Goal: Task Accomplishment & Management: Complete application form

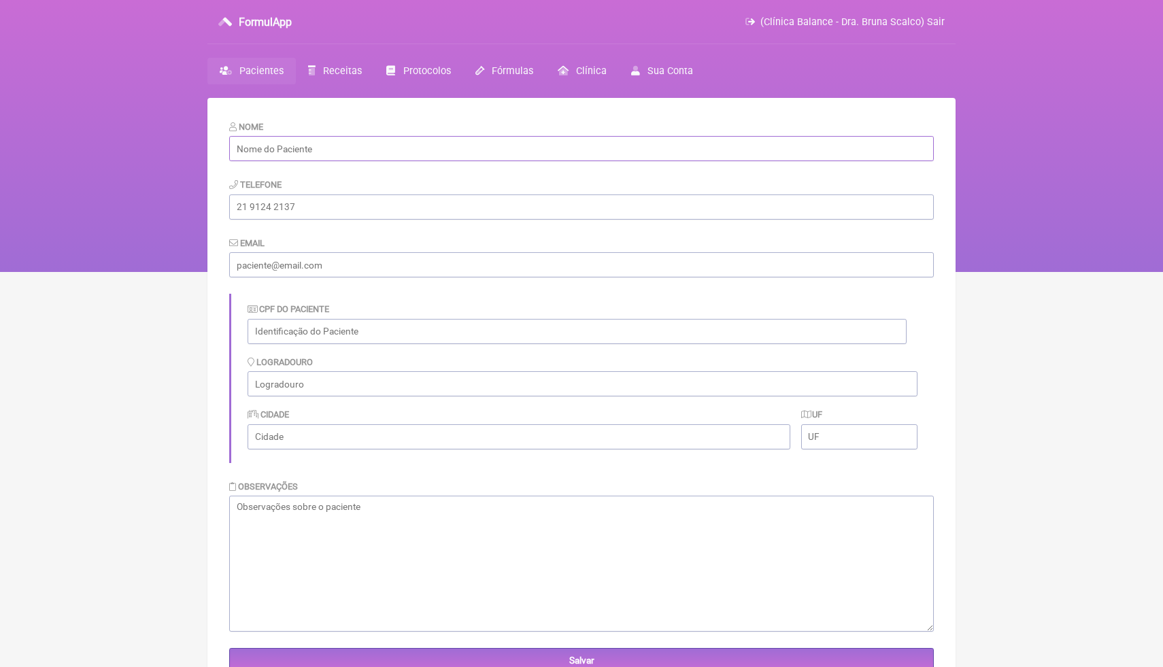
click at [476, 141] on input "text" at bounding box center [581, 148] width 705 height 25
paste input "[PERSON_NAME]"
type input "[PERSON_NAME]"
click at [387, 214] on input "tel" at bounding box center [581, 207] width 705 height 25
click at [346, 333] on input "text" at bounding box center [577, 331] width 659 height 25
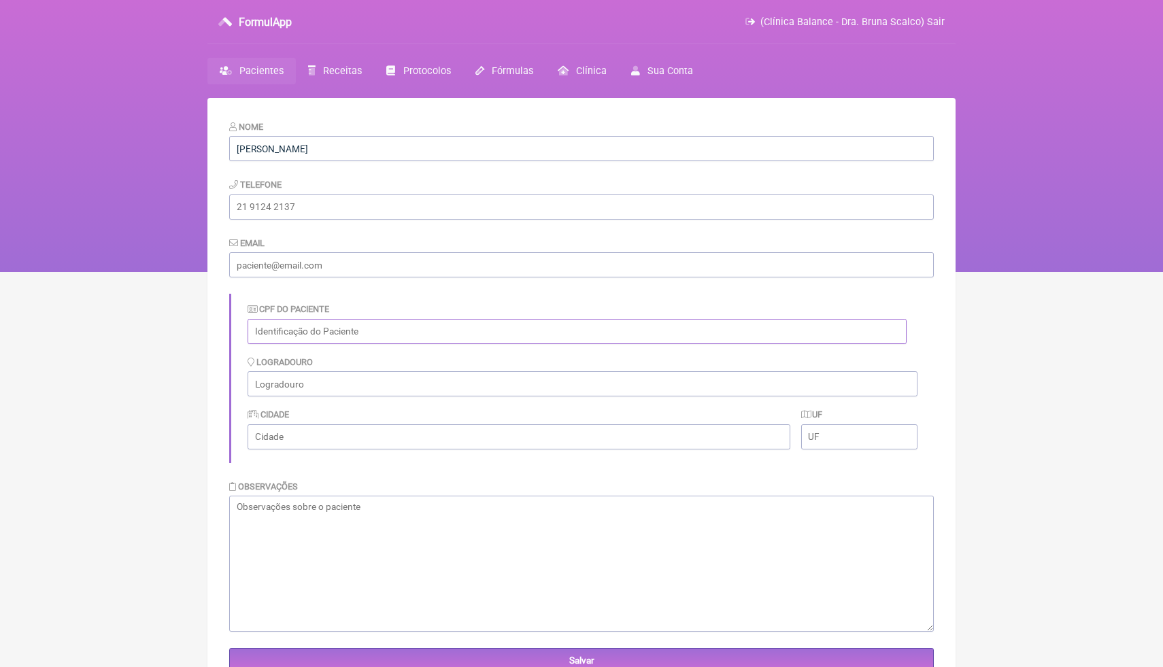
paste input "000.971.353-05"
type input "000.971.353-05"
click at [399, 293] on form "Nome Antônia Maria Cardoso Pereira Telefone Email CPF do Paciente 000.971.353-0…" at bounding box center [581, 397] width 705 height 554
click at [346, 263] on input "email" at bounding box center [581, 264] width 705 height 25
paste input "[EMAIL_ADDRESS][DOMAIN_NAME]"
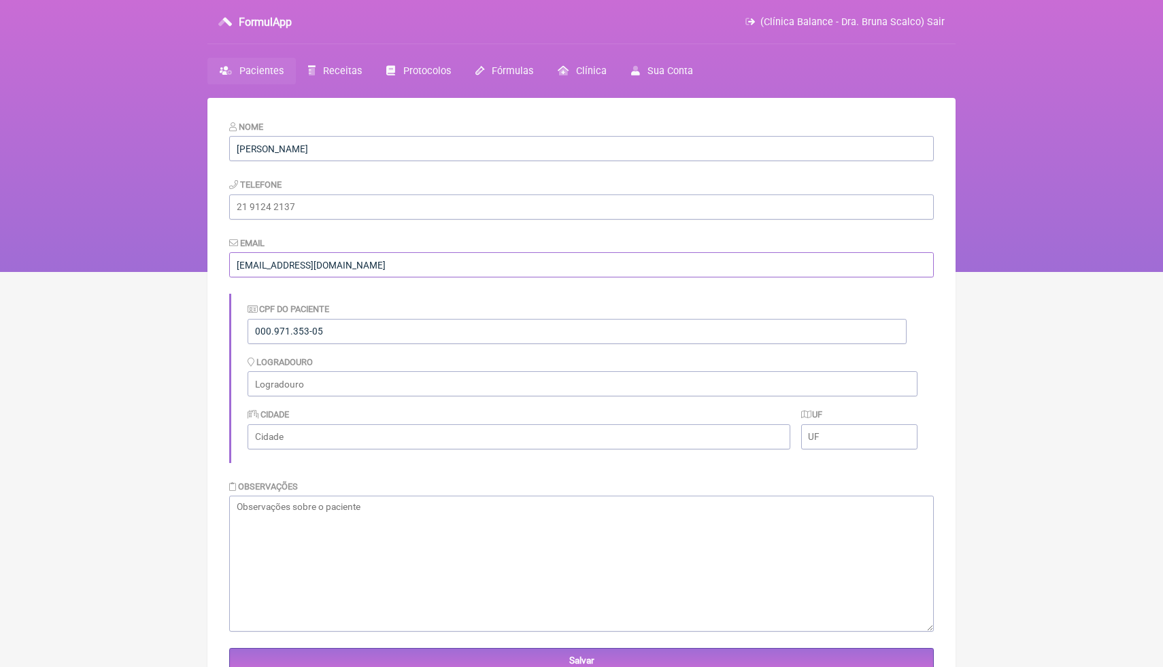
type input "[EMAIL_ADDRESS][DOMAIN_NAME]"
click at [154, 272] on html "FormulApp (Clínica Balance - Dra. Bruna Scalco) Sair Pacientes Receitas Protoco…" at bounding box center [581, 136] width 1163 height 272
click at [398, 657] on input "Salvar" at bounding box center [581, 660] width 705 height 25
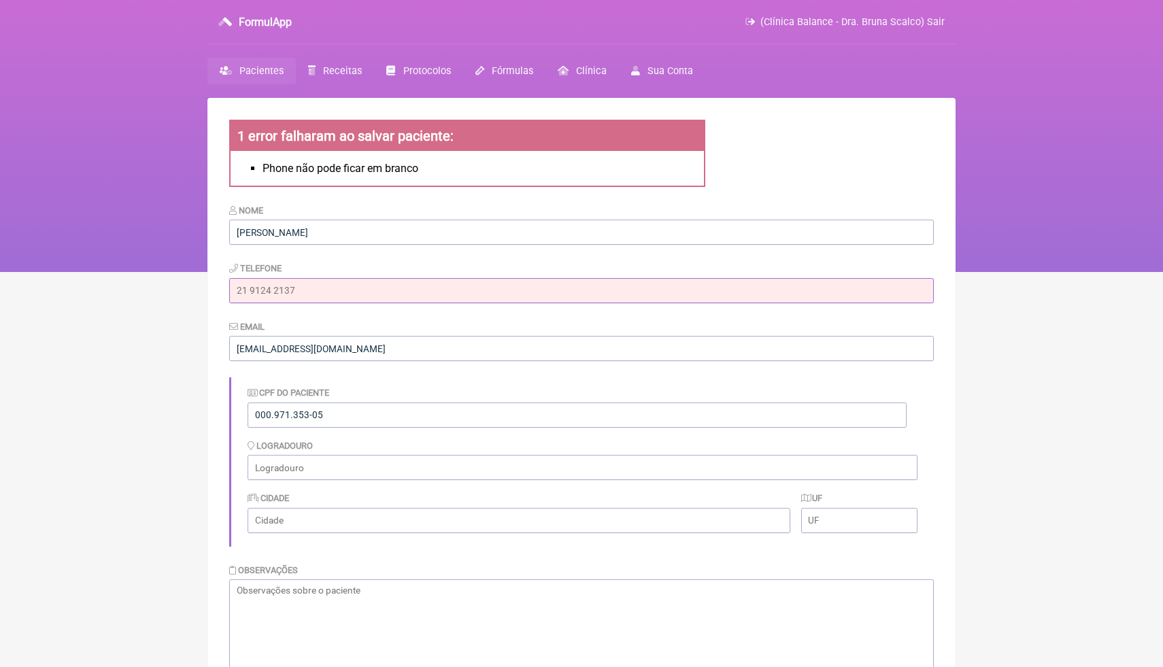
drag, startPoint x: 316, startPoint y: 288, endPoint x: 231, endPoint y: 287, distance: 85.1
click at [231, 287] on input "tel" at bounding box center [581, 290] width 705 height 25
paste input "[PHONE_NUMBER]"
type input "[PHONE_NUMBER]"
click at [185, 272] on html "FormulApp (Clínica Balance - Dra. Bruna Scalco) Sair [GEOGRAPHIC_DATA] Receitas…" at bounding box center [581, 136] width 1163 height 272
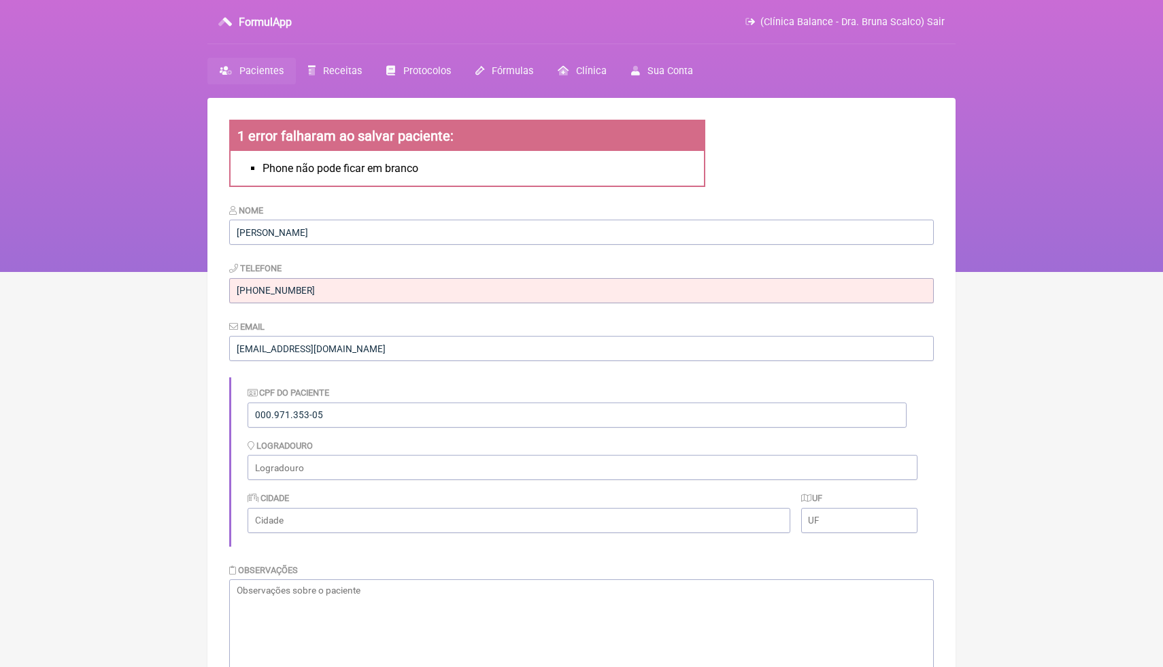
click at [1001, 272] on html "FormulApp (Clínica Balance - Dra. Bruna Scalco) Sair [GEOGRAPHIC_DATA] Receitas…" at bounding box center [581, 136] width 1163 height 272
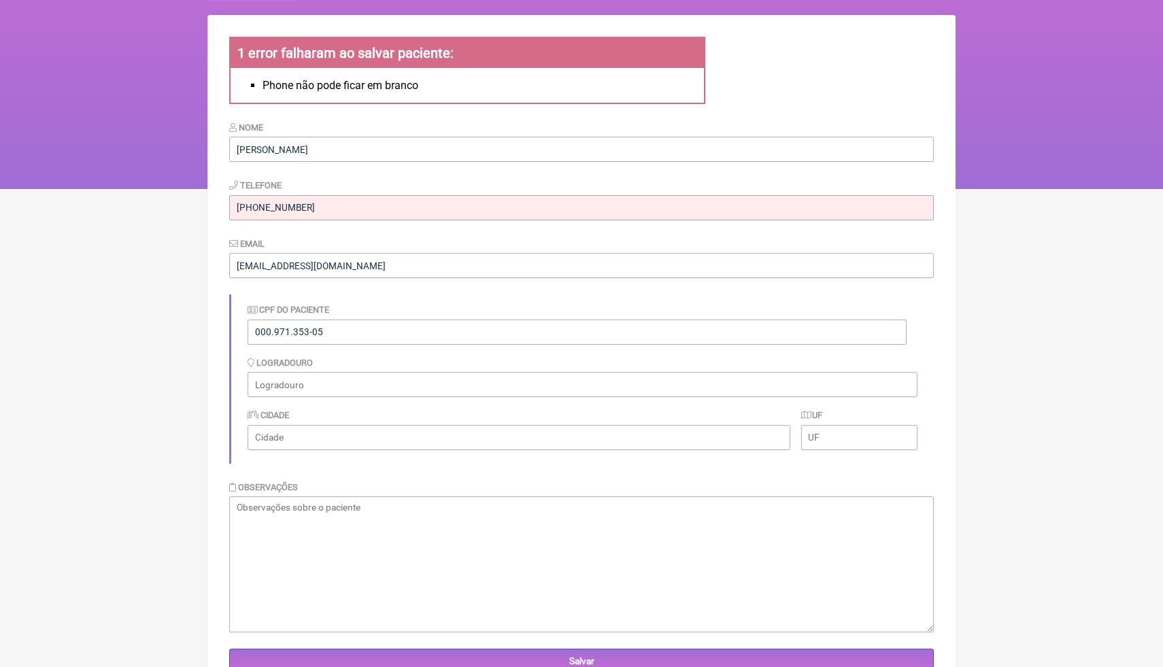
scroll to position [133, 0]
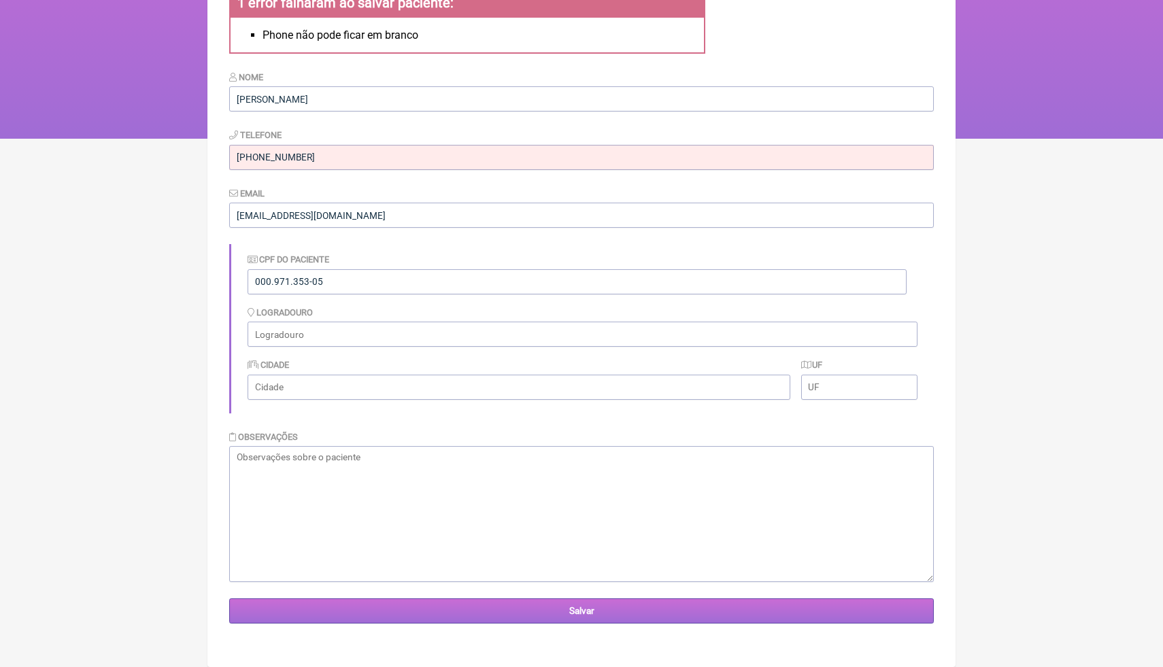
click at [743, 608] on input "Salvar" at bounding box center [581, 611] width 705 height 25
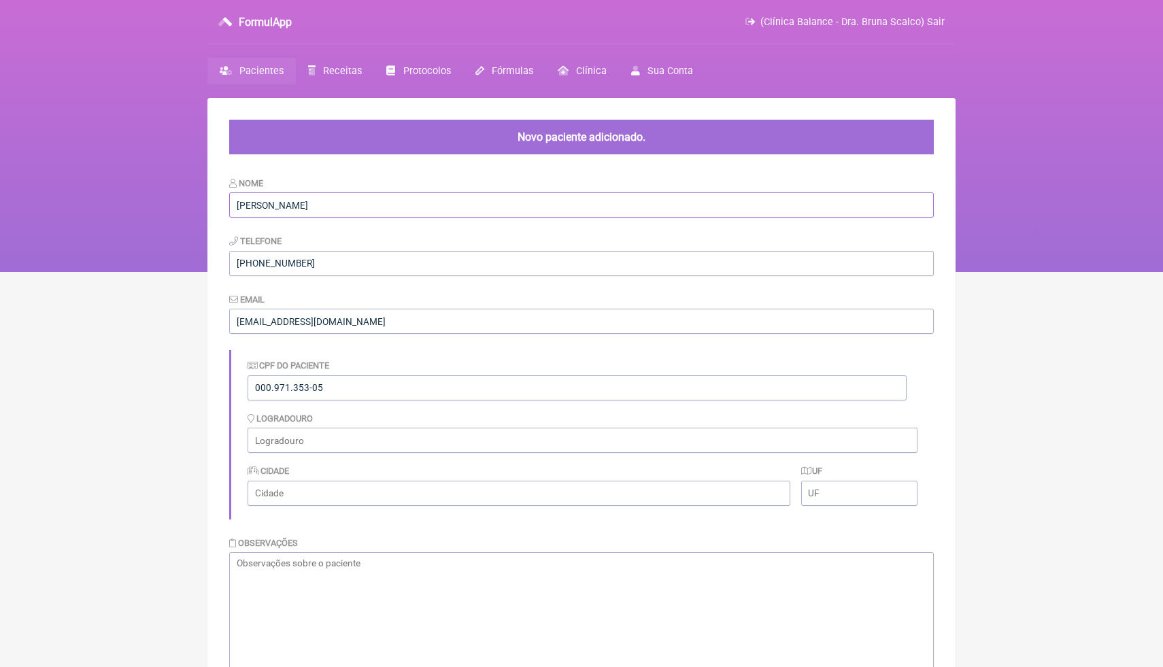
drag, startPoint x: 382, startPoint y: 206, endPoint x: 230, endPoint y: 203, distance: 152.4
click at [230, 203] on input "[PERSON_NAME]" at bounding box center [581, 205] width 705 height 25
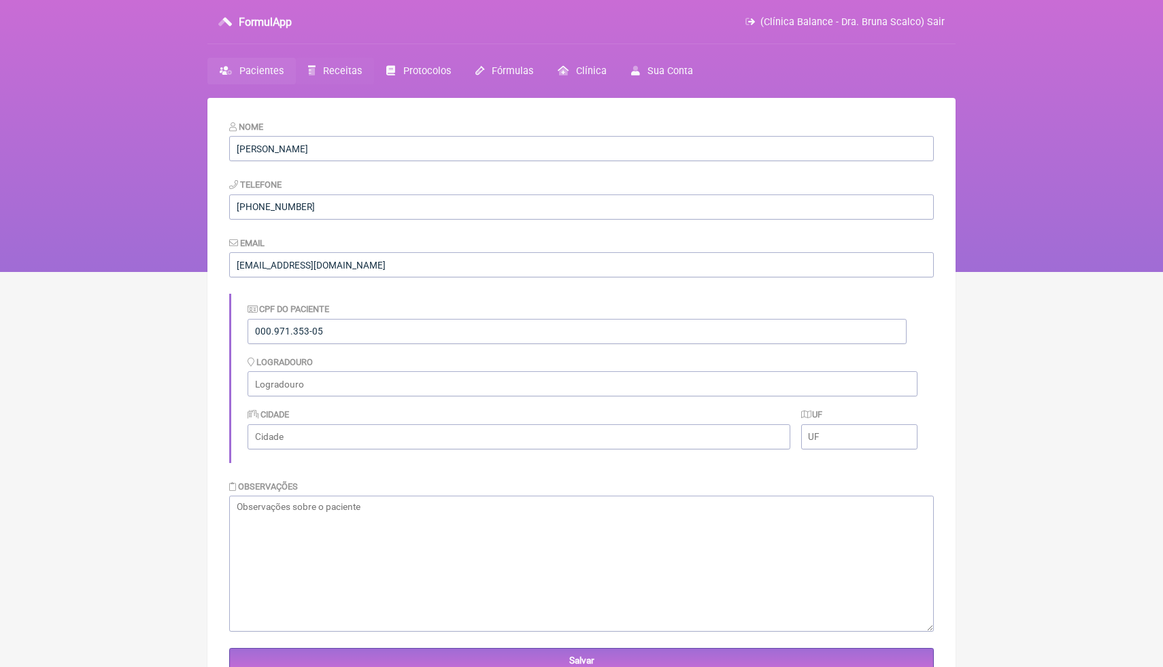
click at [350, 73] on span "Receitas" at bounding box center [342, 71] width 39 height 12
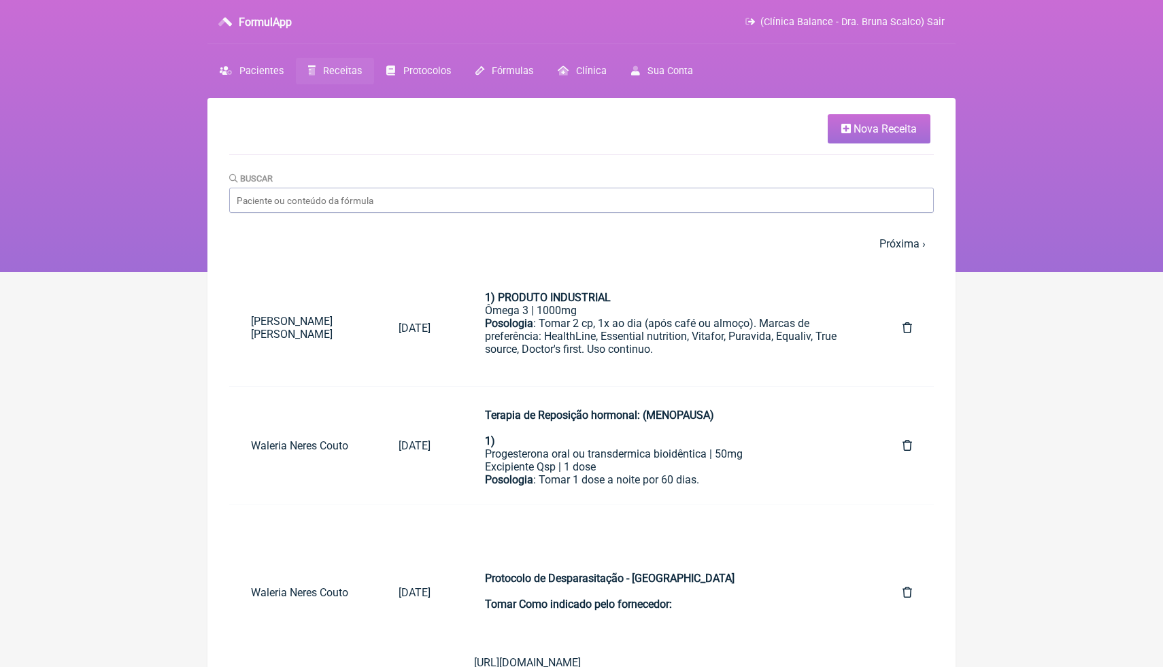
click at [834, 136] on link "Nova Receita" at bounding box center [879, 128] width 103 height 29
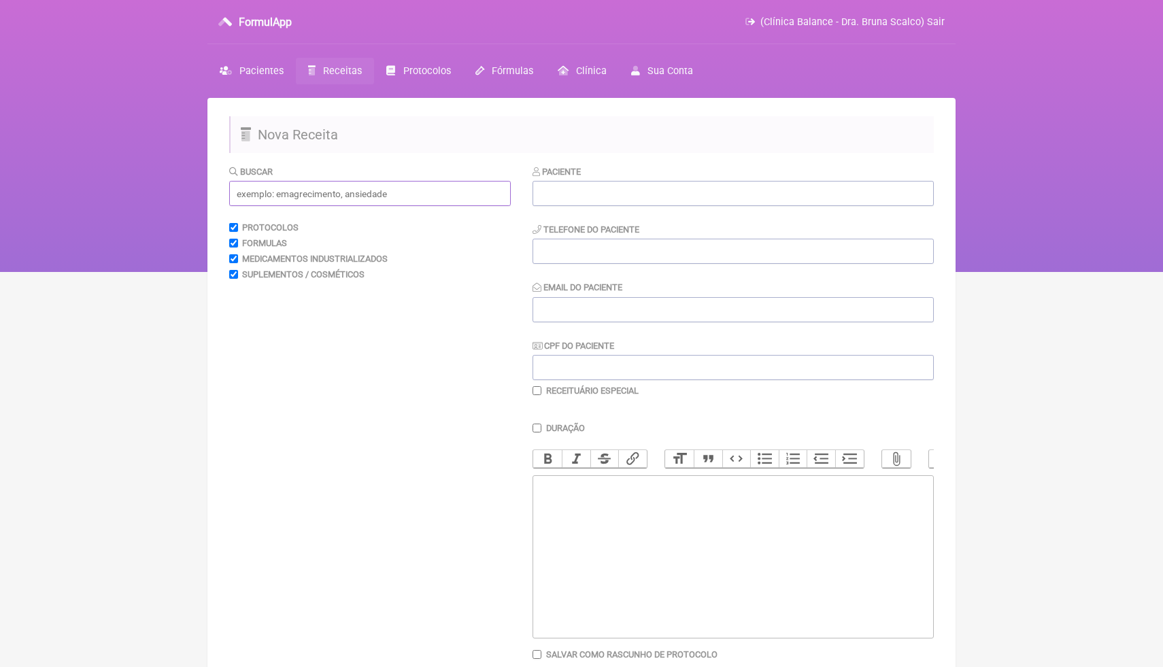
click at [339, 188] on input "text" at bounding box center [370, 193] width 282 height 25
paste input "[PERSON_NAME]"
type input "[PERSON_NAME]"
click at [626, 180] on div "Paciente" at bounding box center [733, 186] width 401 height 42
click at [626, 189] on input "text" at bounding box center [733, 193] width 401 height 25
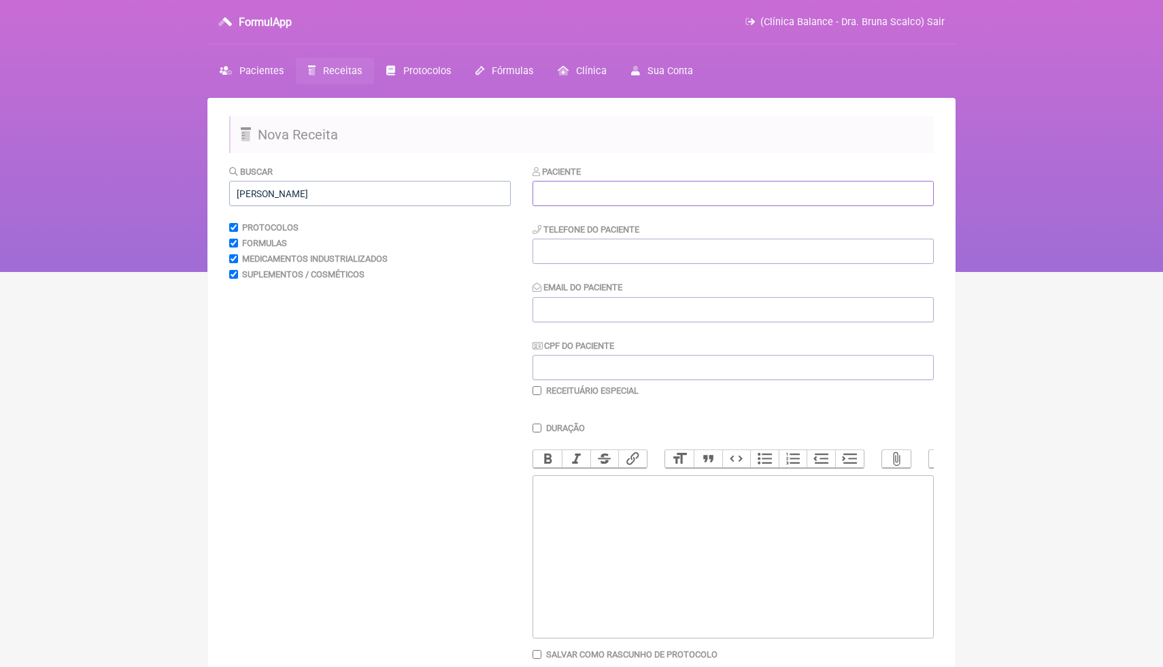
click at [626, 199] on input "text" at bounding box center [733, 193] width 401 height 25
drag, startPoint x: 412, startPoint y: 187, endPoint x: 163, endPoint y: 185, distance: 249.0
click at [163, 186] on div "FormulApp (Clínica Balance - Dra. Bruna Scalco) Sair Pacientes Receitas Protoco…" at bounding box center [581, 136] width 1163 height 272
drag, startPoint x: 388, startPoint y: 194, endPoint x: 222, endPoint y: 193, distance: 165.3
click at [222, 195] on main "Nova Receita Buscar Antônia Maria Cardoso Pereira Protocolos Formulas Medicamen…" at bounding box center [582, 431] width 748 height 667
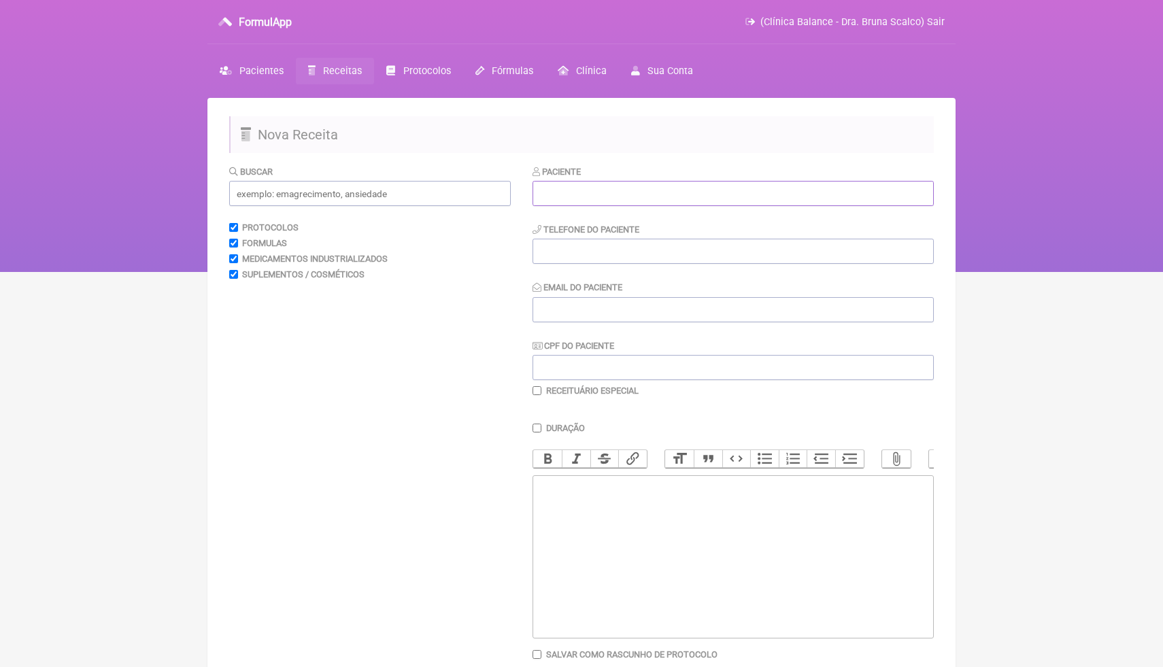
click at [564, 197] on input "text" at bounding box center [733, 193] width 401 height 25
paste input "[PERSON_NAME]"
type input "[PERSON_NAME]"
click at [676, 141] on h2 "Nova Receita" at bounding box center [581, 134] width 705 height 37
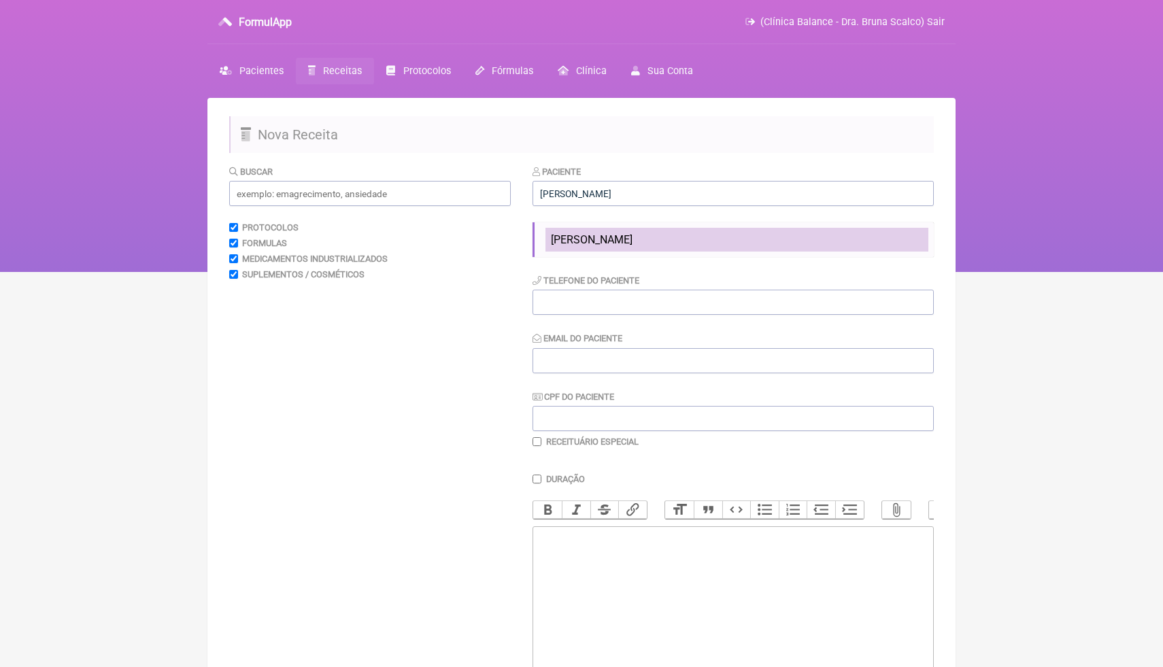
click at [620, 237] on span "[PERSON_NAME]" at bounding box center [592, 239] width 82 height 13
type input "[PHONE_NUMBER]"
type input "[EMAIL_ADDRESS][DOMAIN_NAME]"
type input "000.971.353-05"
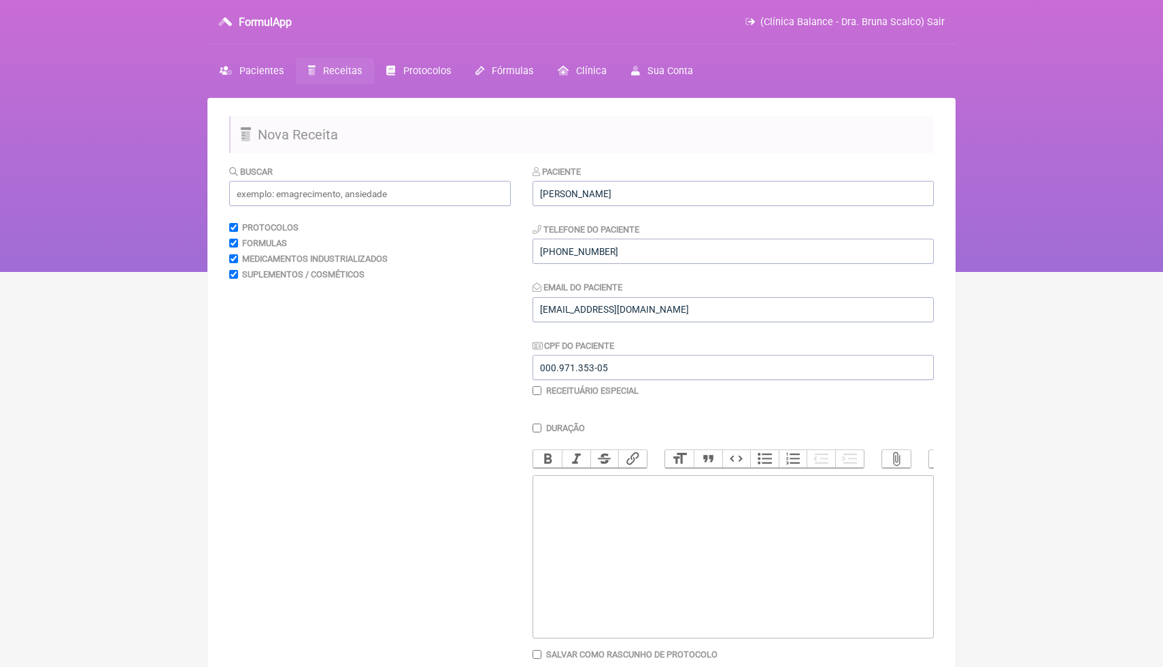
click at [583, 524] on trix-editor at bounding box center [733, 557] width 401 height 163
click at [426, 200] on input "text" at bounding box center [370, 193] width 282 height 25
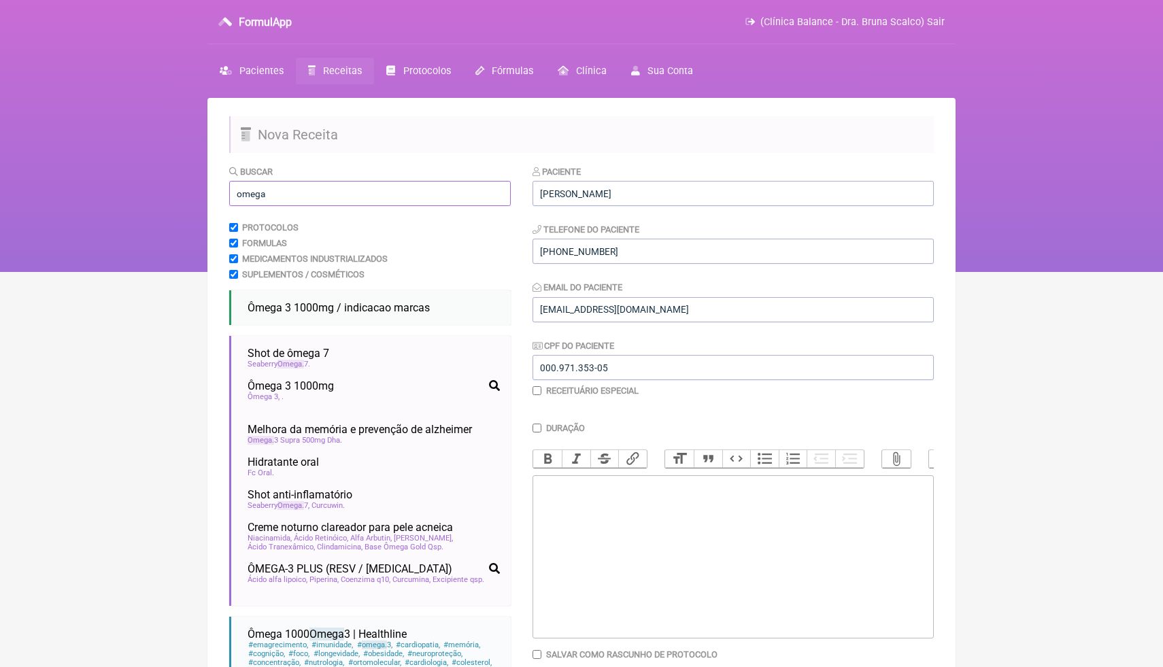
type input "omega"
click at [427, 322] on ul "Ômega 3 1000mg / indicacao marcas" at bounding box center [370, 308] width 282 height 35
click at [427, 314] on li "Ômega 3 1000mg / indicacao marcas" at bounding box center [373, 308] width 263 height 24
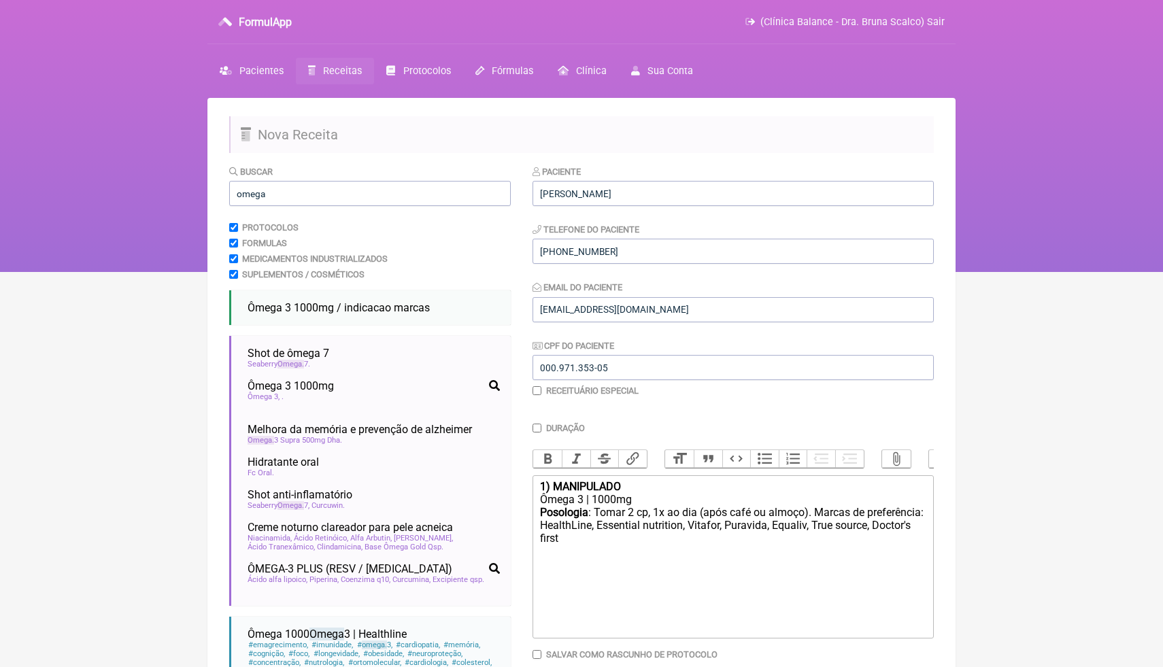
click at [685, 563] on div "Posologia : Tomar 2 cp, 1x ao dia (após café ou almoço). Marcas de preferência:…" at bounding box center [733, 539] width 386 height 66
drag, startPoint x: 630, startPoint y: 487, endPoint x: 556, endPoint y: 484, distance: 74.2
click at [555, 484] on div "1) MANIPULADO" at bounding box center [733, 486] width 386 height 13
click at [660, 548] on div "Posologia : Tomar 2 cp, 1x ao dia (após café ou almoço). Marcas de preferência:…" at bounding box center [733, 539] width 386 height 66
type trix-editor "<div><strong>1) PRODUTO PRONTO</strong></div><div>Ômega 3 | 1000mg</div><div><s…"
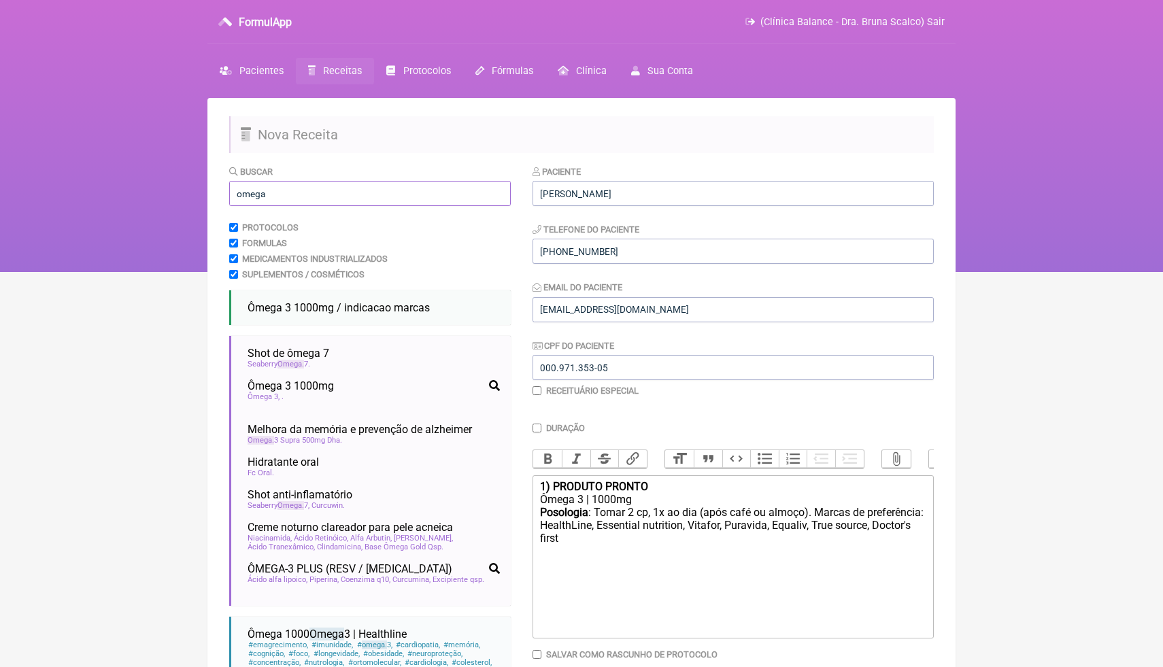
click at [347, 190] on input "omega" at bounding box center [370, 193] width 282 height 25
drag, startPoint x: 347, startPoint y: 190, endPoint x: 228, endPoint y: 188, distance: 119.1
click at [228, 188] on main "Nova Receita Buscar omega Protocolos Formulas Medicamentos Industrializados Sup…" at bounding box center [582, 434] width 748 height 672
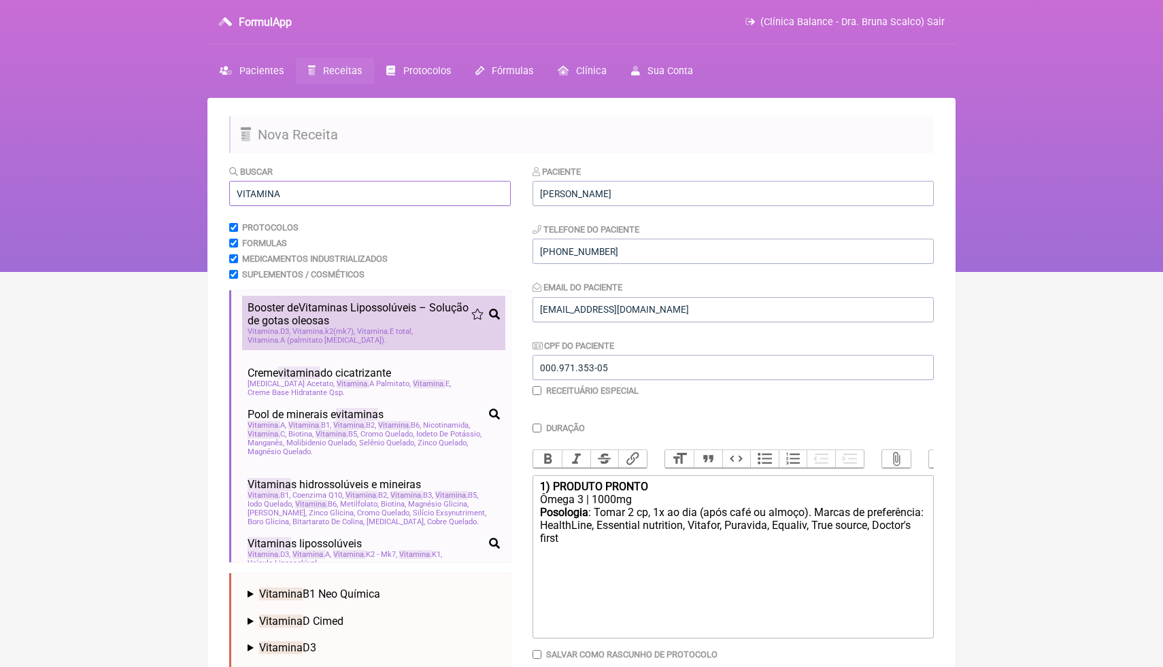
type input "VITAMINA"
click at [306, 333] on span "Vitamina" at bounding box center [309, 331] width 33 height 9
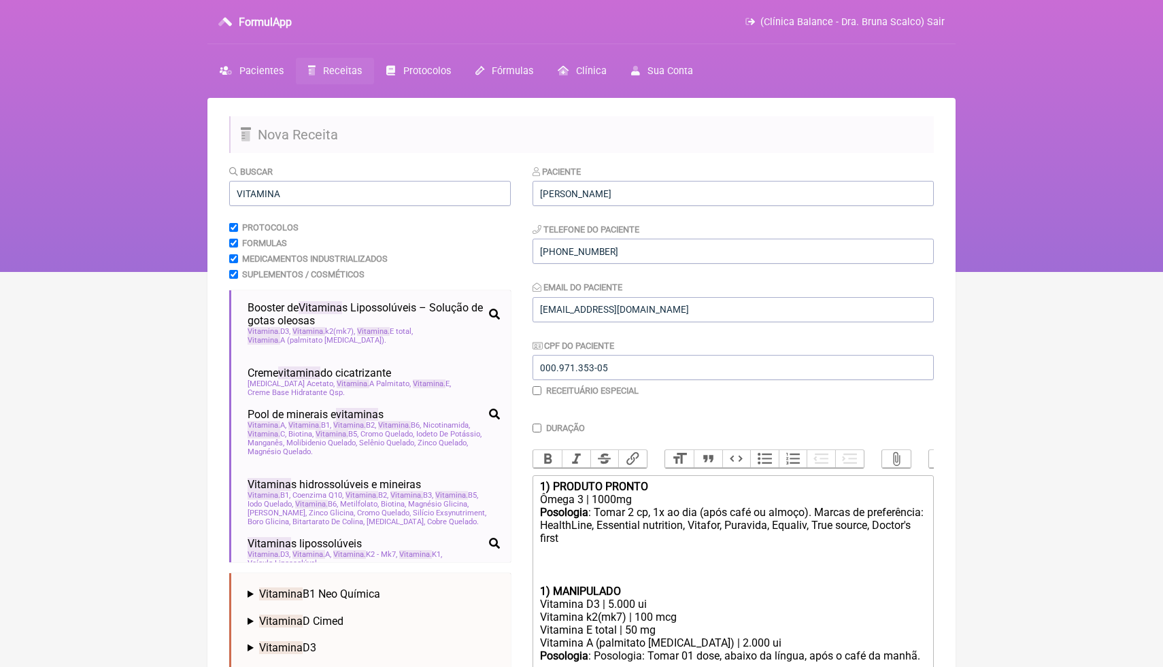
click at [550, 570] on div "Posologia : Tomar 2 cp, 1x ao dia (após café ou almoço). Marcas de preferência:…" at bounding box center [733, 545] width 386 height 79
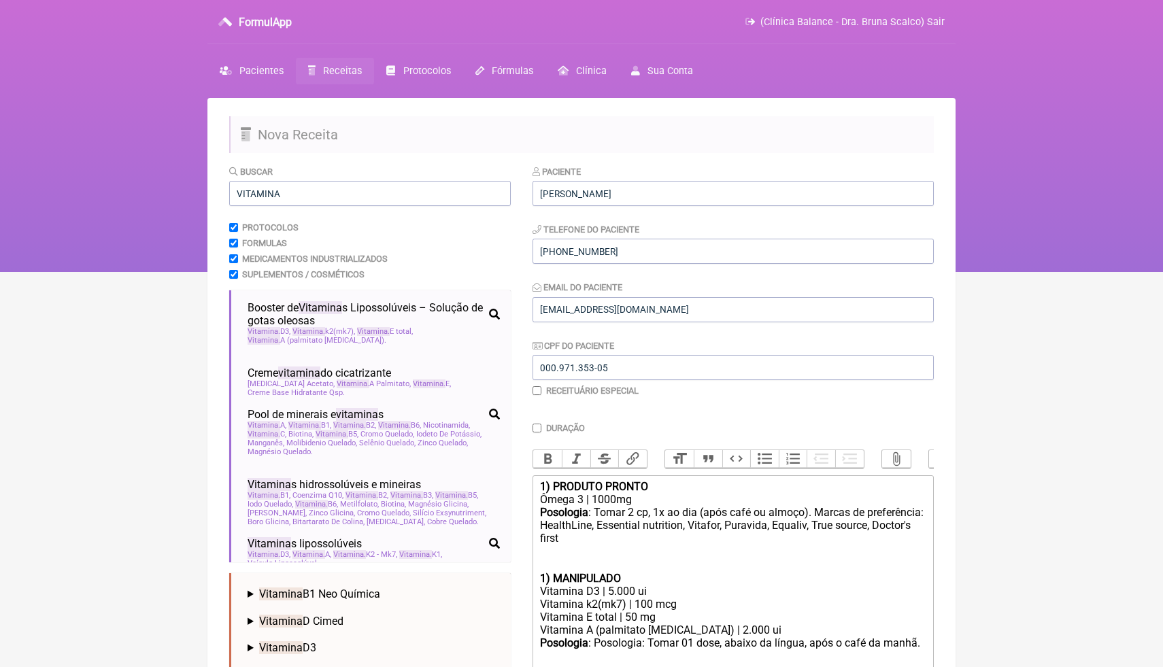
click at [546, 576] on strong "1) MANIPULADO" at bounding box center [580, 578] width 81 height 13
click at [544, 575] on div "2 ) MANIPULADO" at bounding box center [733, 578] width 386 height 13
click at [543, 578] on div "2 ) MANIPULADO" at bounding box center [733, 578] width 386 height 13
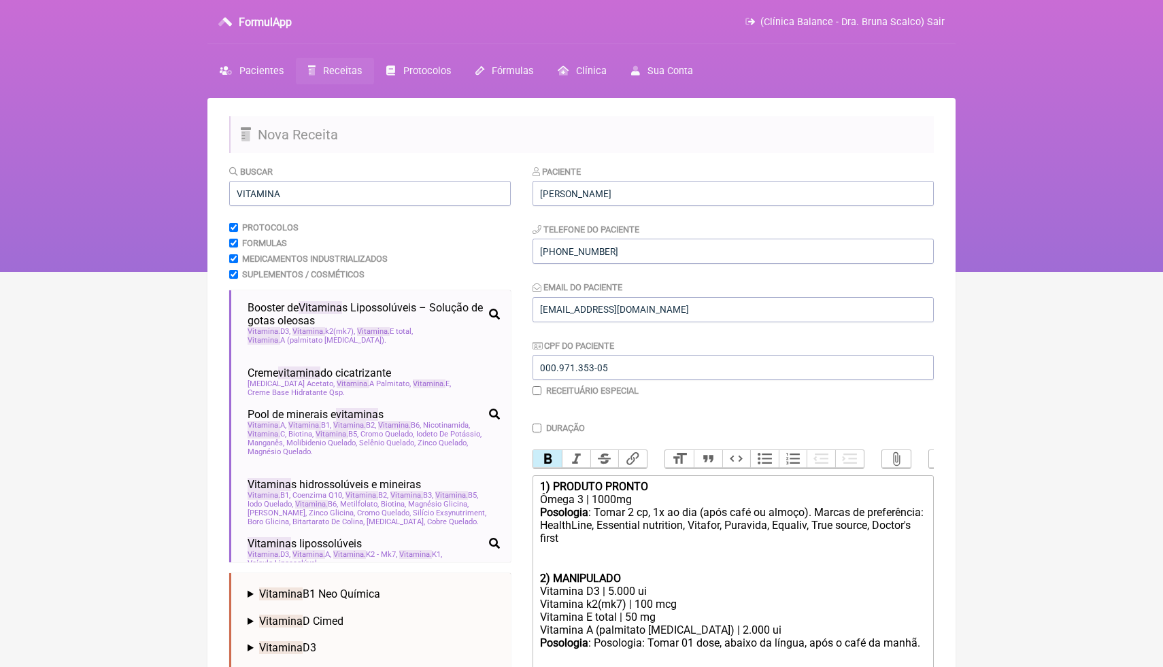
click at [556, 461] on button "Bold" at bounding box center [547, 459] width 29 height 18
click at [614, 593] on div "Vitamina D3 | 5.000 ui" at bounding box center [733, 591] width 386 height 13
click at [685, 580] on div "2) MANIPULADO" at bounding box center [733, 578] width 386 height 13
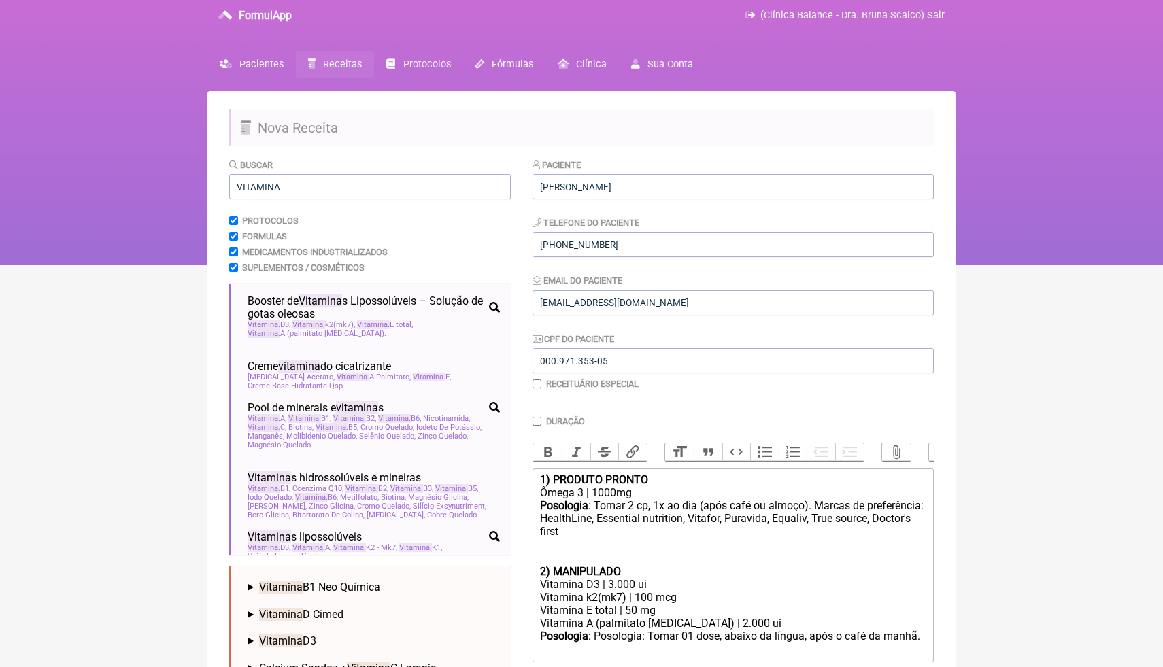
click at [650, 597] on div "Vitamina k2(mk7) | 100 mcg" at bounding box center [733, 597] width 386 height 13
click at [629, 601] on div "Vitamina k2(mk7) | 120 mcg" at bounding box center [733, 597] width 386 height 13
drag, startPoint x: 638, startPoint y: 611, endPoint x: 627, endPoint y: 610, distance: 10.3
click at [627, 610] on div "Vitamina E total | 50 mg" at bounding box center [733, 610] width 386 height 13
click at [696, 622] on div "Vitamina A (palmitato retinol) | 2.000 ui" at bounding box center [733, 623] width 386 height 13
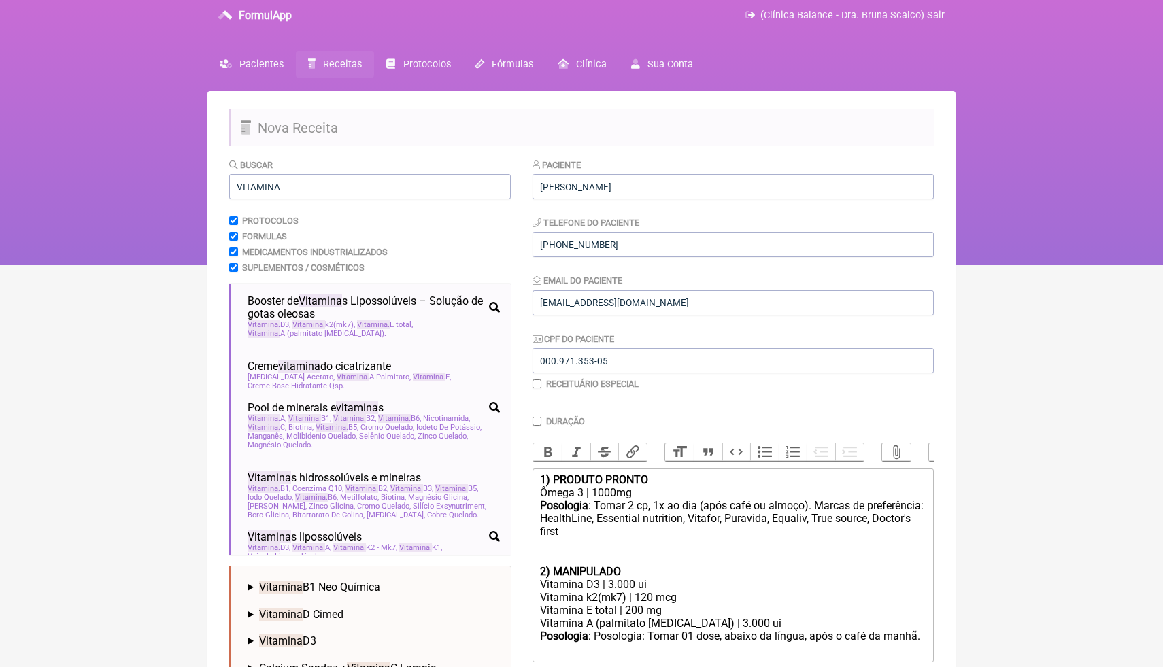
click at [927, 639] on trix-editor "1) PRODUTO PRONTO Ômega 3 | 1000mg Posologia : Tomar 2 cp, 1x ao dia (após café…" at bounding box center [733, 566] width 401 height 194
click at [656, 530] on div "Posologia : Tomar 2 cp, 1x ao dia (após café ou almoço). Marcas de preferência:…" at bounding box center [733, 532] width 386 height 66
click at [646, 533] on div "Posologia : Tomar 2 cp, 1x ao dia (após café ou almoço). Marcas de preferência:…" at bounding box center [733, 532] width 386 height 66
click at [648, 533] on div "Posologia : Tomar 2 cp, 1x ao dia (após café ou almoço). Marcas de preferência:…" at bounding box center [733, 532] width 386 height 66
click at [707, 535] on div "Posologia : Tomar 2 cp, 1x ao dia (após café ou almoço). Marcas de preferência:…" at bounding box center [733, 532] width 386 height 66
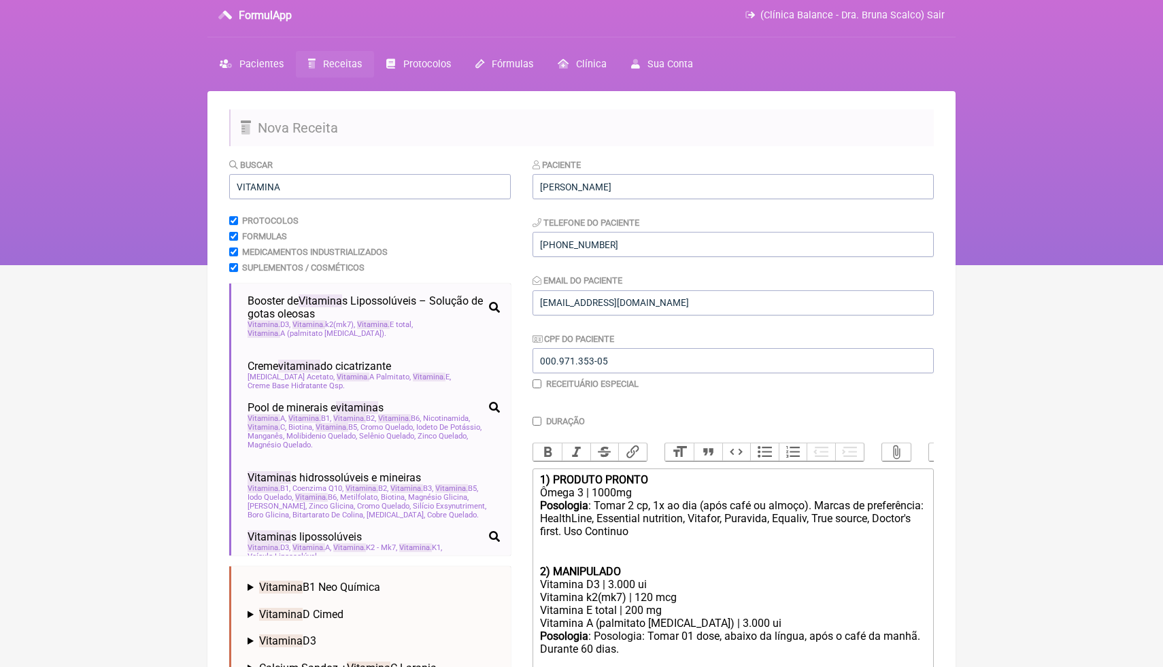
click at [719, 535] on div "Posologia : Tomar 2 cp, 1x ao dia (após café ou almoço). Marcas de preferência:…" at bounding box center [733, 532] width 386 height 66
click at [743, 602] on div "Vitamina k2(mk7) | 120 mcg" at bounding box center [733, 597] width 386 height 13
click at [661, 653] on div "Posologia : Posologia: Tomar 01 dose, abaixo da língua, após o café da manhã. D…" at bounding box center [733, 650] width 386 height 40
click at [589, 650] on div "Posologia : Posologia: Tomar 01 dose, abaixo da língua, após o café da manhã. D…" at bounding box center [733, 650] width 386 height 40
click at [641, 651] on div "Posologia : Posologia: Tomar 01 dose, abaixo da língua, após o café da manhã. D…" at bounding box center [733, 650] width 386 height 40
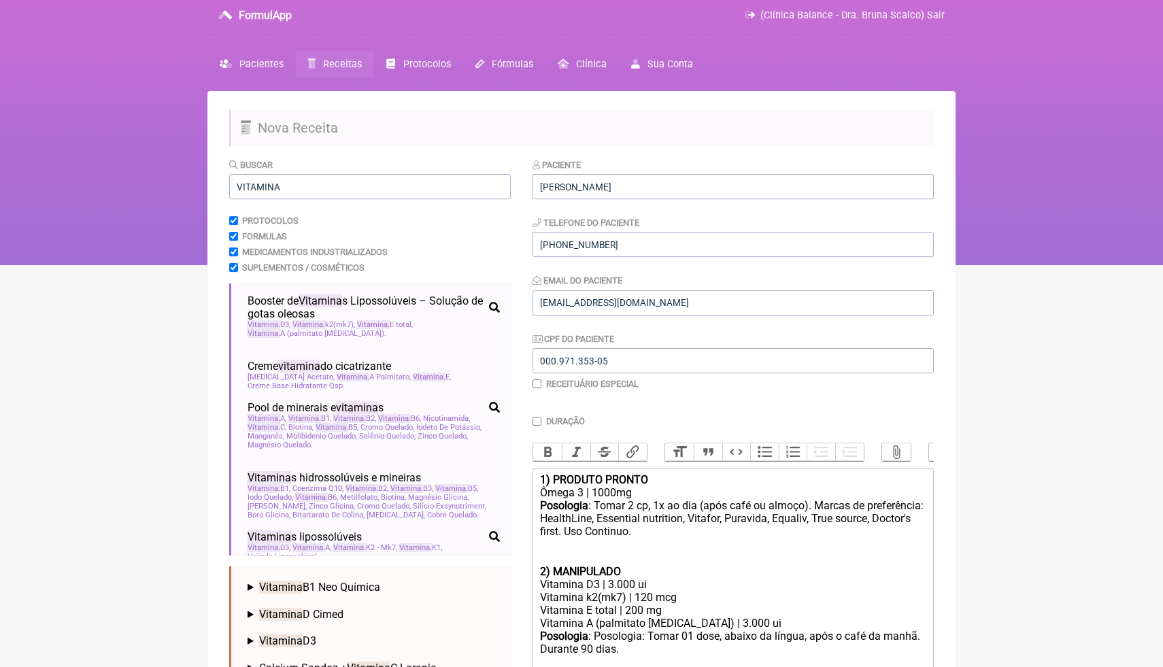
scroll to position [20, 0]
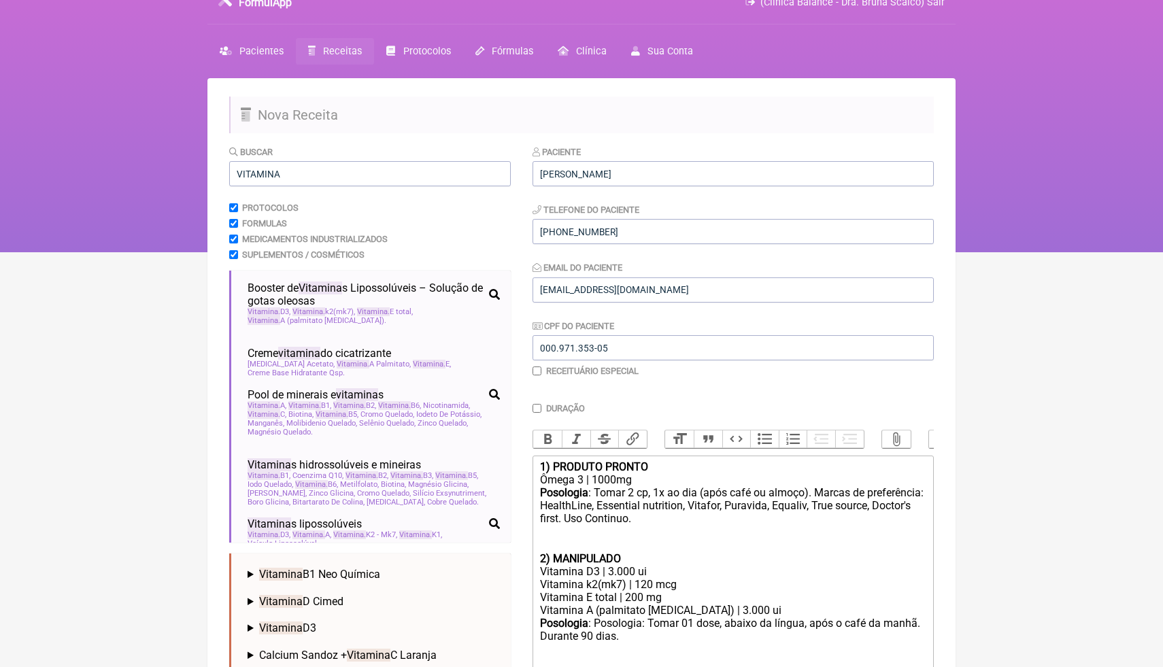
click at [744, 608] on div "Vitamina A (palmitato retinol) | 3.000 ui" at bounding box center [733, 610] width 386 height 13
type trix-editor "<div><strong>1) PRODUTO PRONTO</strong></div><div>Ômega 3 | 1000mg</div><div><s…"
click at [757, 620] on div "Vitamina A (palmitato retinol) | 3.000 ui Astaxantina | 5mg" at bounding box center [733, 617] width 386 height 26
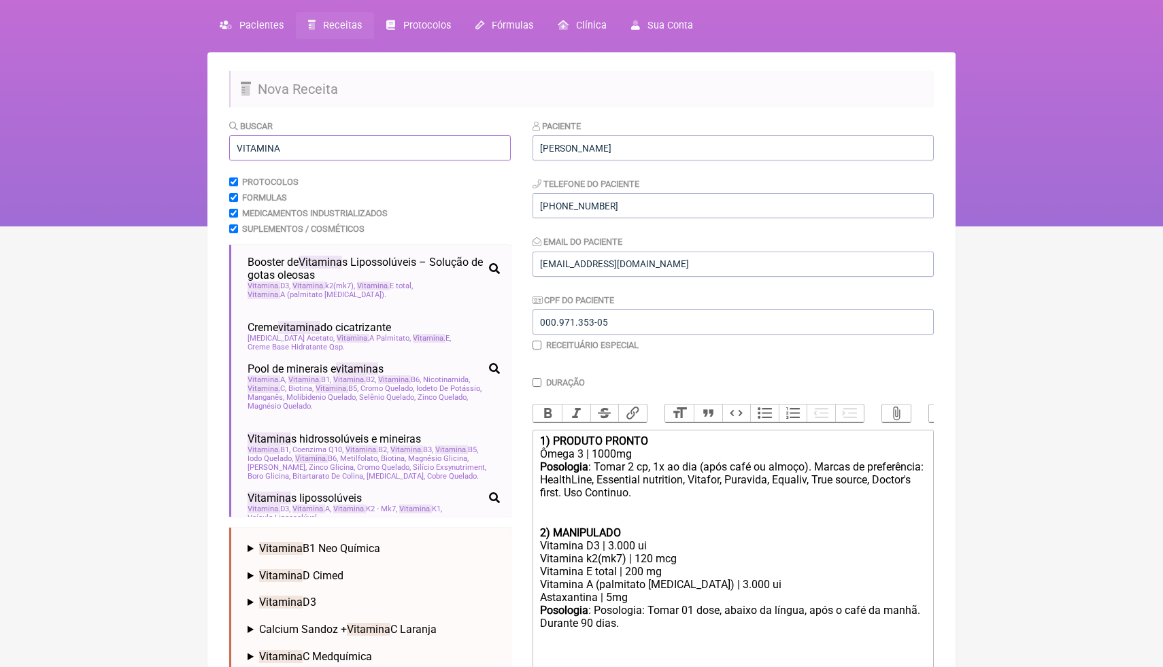
click at [319, 150] on input "VITAMINA" at bounding box center [370, 147] width 282 height 25
drag, startPoint x: 319, startPoint y: 150, endPoint x: 243, endPoint y: 149, distance: 76.2
click at [243, 150] on input "VITAMINA" at bounding box center [370, 147] width 282 height 25
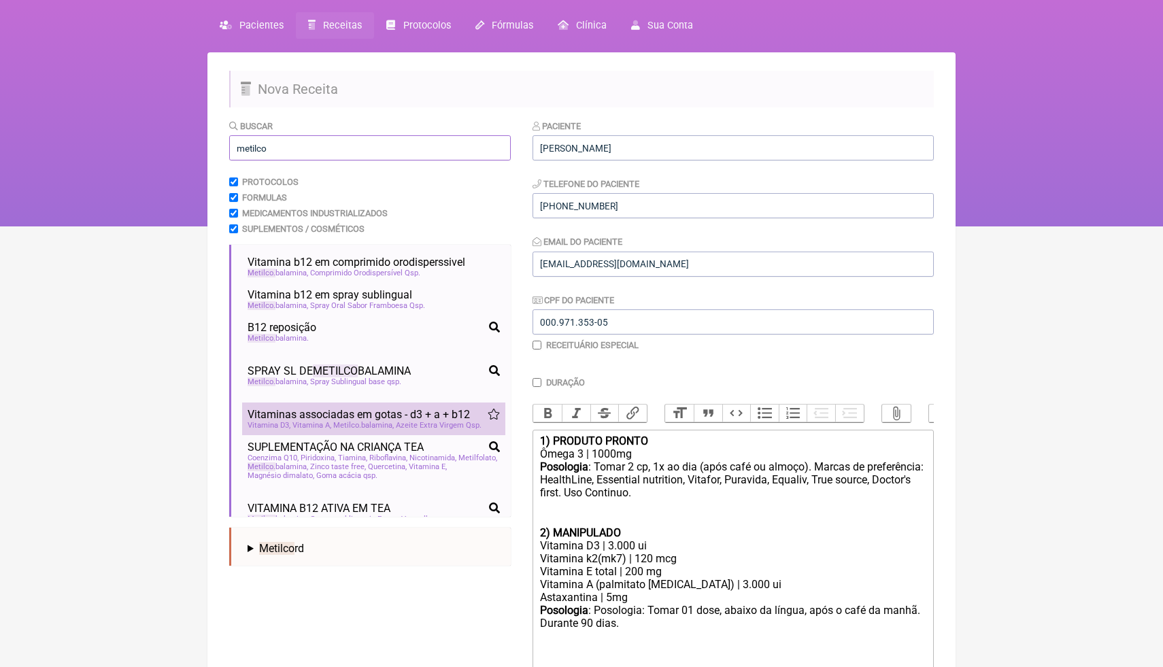
type input "metilco"
click at [286, 422] on span "Vitamina D3" at bounding box center [269, 425] width 43 height 9
click at [755, 527] on div "2) MANIPULADO" at bounding box center [733, 533] width 386 height 13
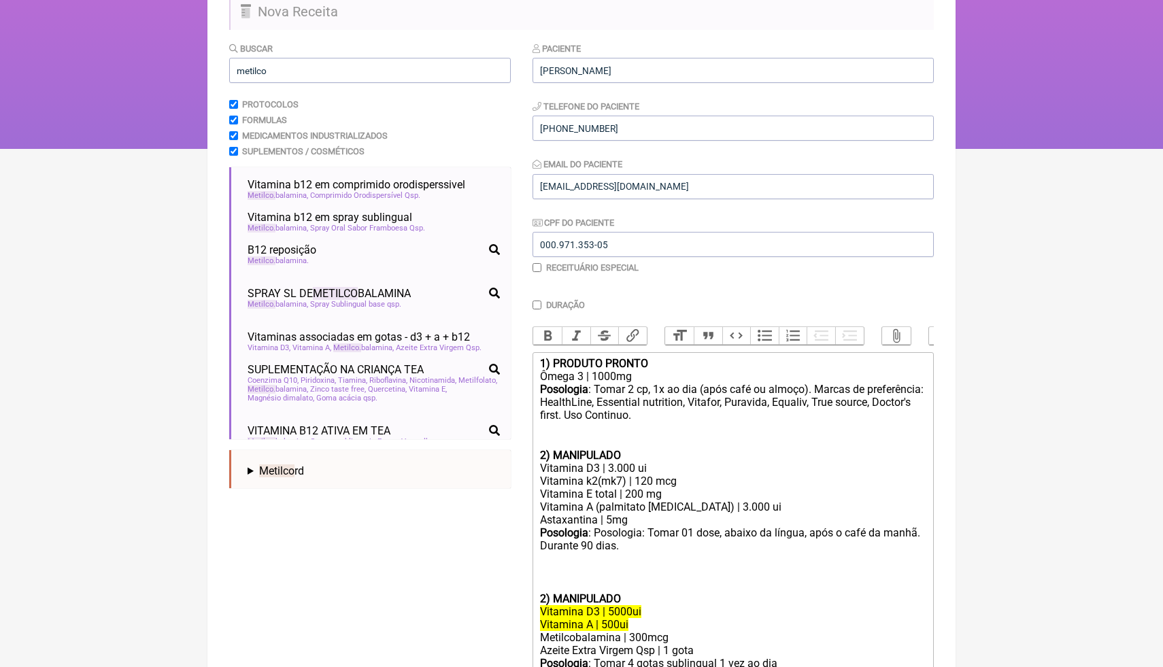
scroll to position [136, 0]
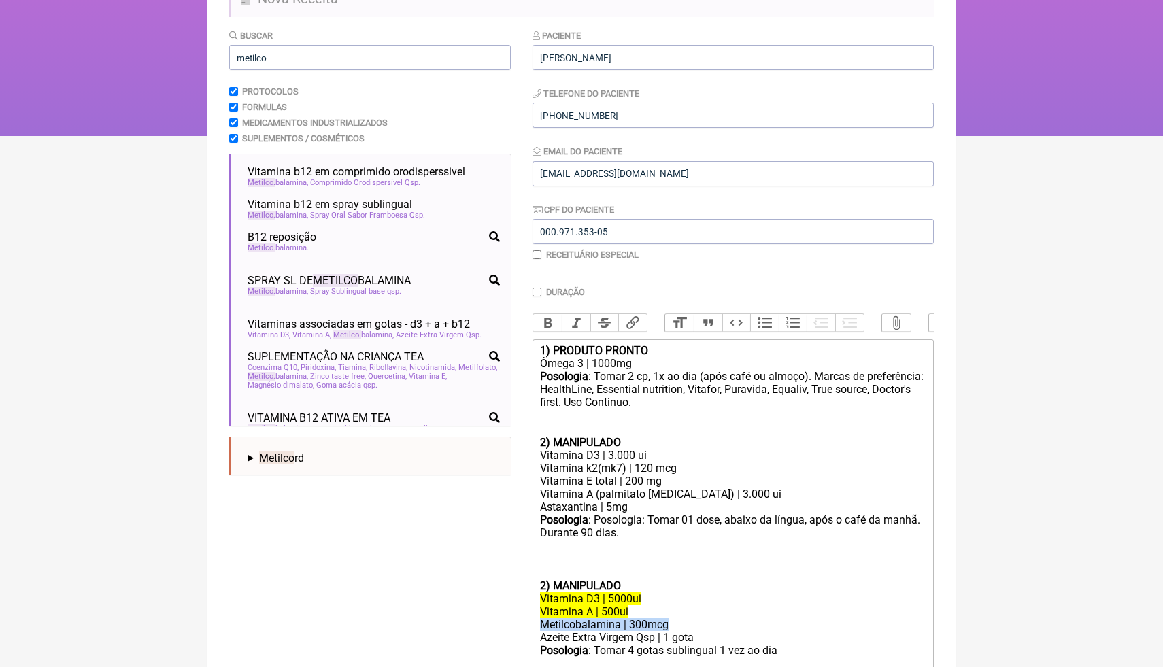
drag, startPoint x: 684, startPoint y: 624, endPoint x: 539, endPoint y: 617, distance: 145.1
click at [539, 617] on trix-editor "1) PRODUTO PRONTO Ômega 3 | 1000mg Posologia : Tomar 2 cp, 1x ao dia (após café…" at bounding box center [733, 508] width 401 height 337
copy div "Metilcobalamina | 300mcg"
click at [636, 507] on div "Vitamina A (palmitato retinol) | 3.000 ui Astaxantina | 5mg" at bounding box center [733, 501] width 386 height 26
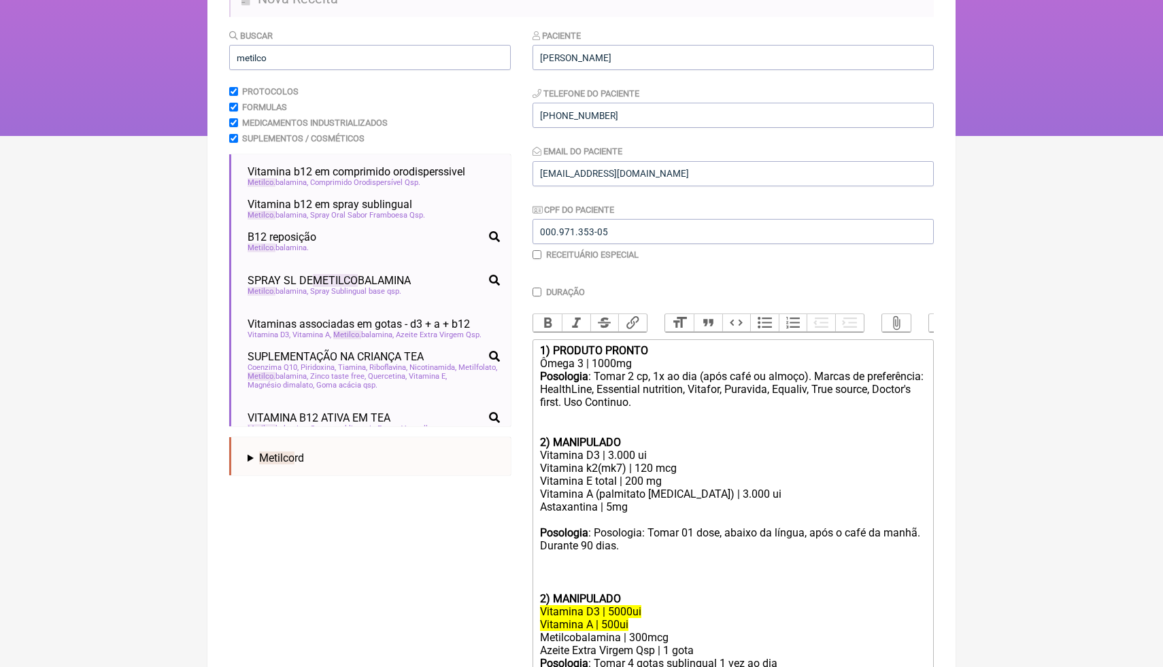
paste trix-editor "Metilcobalamina | 300mcg"
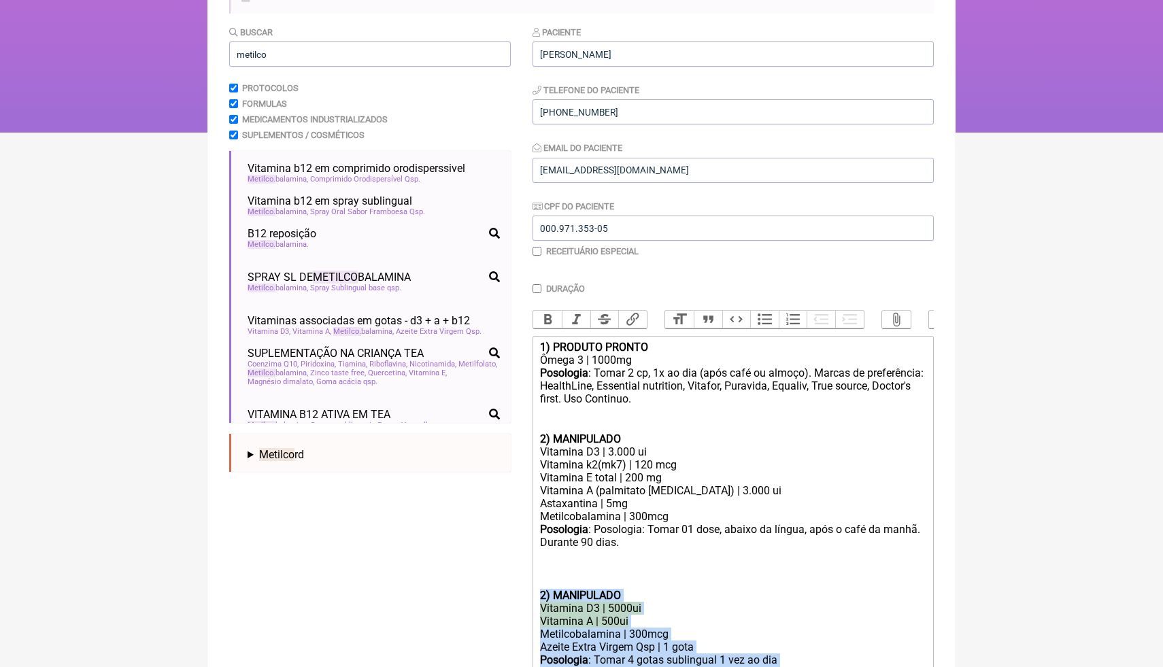
drag, startPoint x: 787, startPoint y: 661, endPoint x: 533, endPoint y: 587, distance: 264.2
click at [533, 590] on trix-editor "1) PRODUTO PRONTO Ômega 3 | 1000mg Posologia : Tomar 2 cp, 1x ao dia (após café…" at bounding box center [733, 511] width 401 height 350
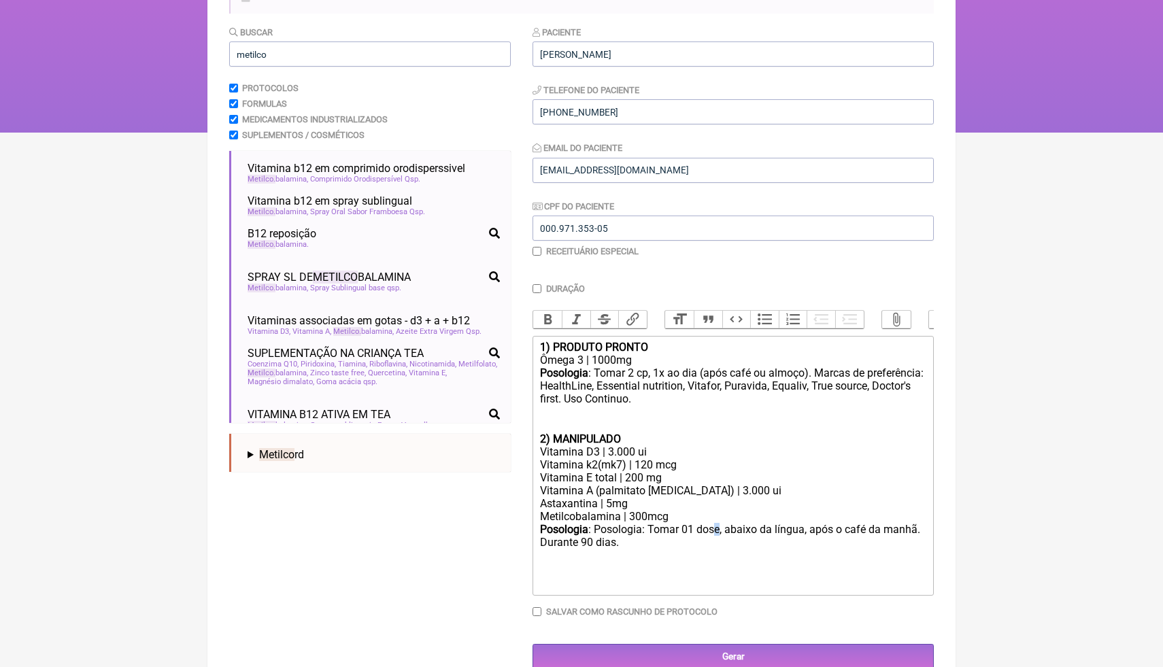
click at [721, 532] on div "Posologia : Posologia: Tomar 01 dose, abaixo da língua, após o café da manhã. D…" at bounding box center [733, 556] width 386 height 67
click at [723, 532] on div "Posologia : Posologia: Tomar 01 dose, abaixo da língua, após o café da manhã. D…" at bounding box center [733, 556] width 386 height 67
click at [681, 514] on div "Vitamina A (palmitato retinol) | 3.000 ui Astaxantina | 5mg Metilcobalamina | 3…" at bounding box center [733, 503] width 386 height 39
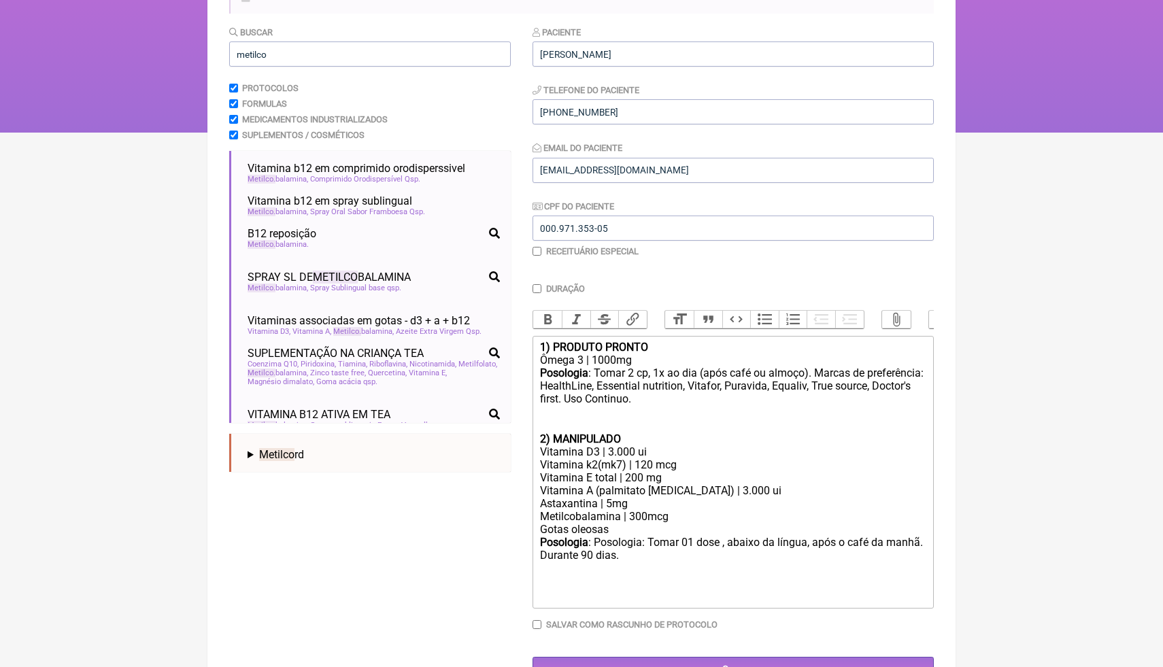
click at [699, 536] on div "Posologia : Posologia: Tomar 01 dose , abaixo da língua, após o café da manhã. …" at bounding box center [733, 569] width 386 height 67
click at [677, 561] on div "Posologia : Posologia: Tomar 01 dose , abaixo da língua, após o café da manhã. …" at bounding box center [733, 569] width 386 height 67
click at [676, 556] on div "Posologia : Posologia: Tomar 01 dose , abaixo da língua, após o café da manhã. …" at bounding box center [733, 569] width 386 height 67
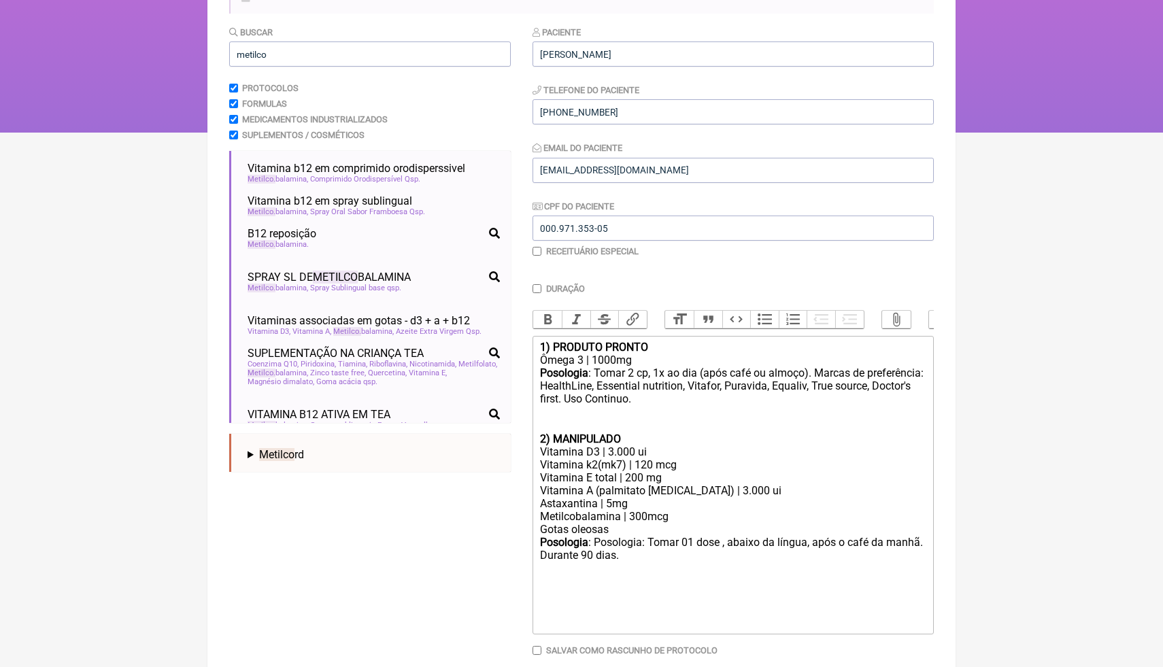
click at [576, 583] on div "Posologia : Posologia: Tomar 01 dose , abaixo da língua, após o café da manhã. …" at bounding box center [733, 582] width 386 height 93
paste trix-editor "<div><strong>1) PRODUTO PRONTO</strong></div><div>Ômega 3 | 1000mg</div><div><s…"
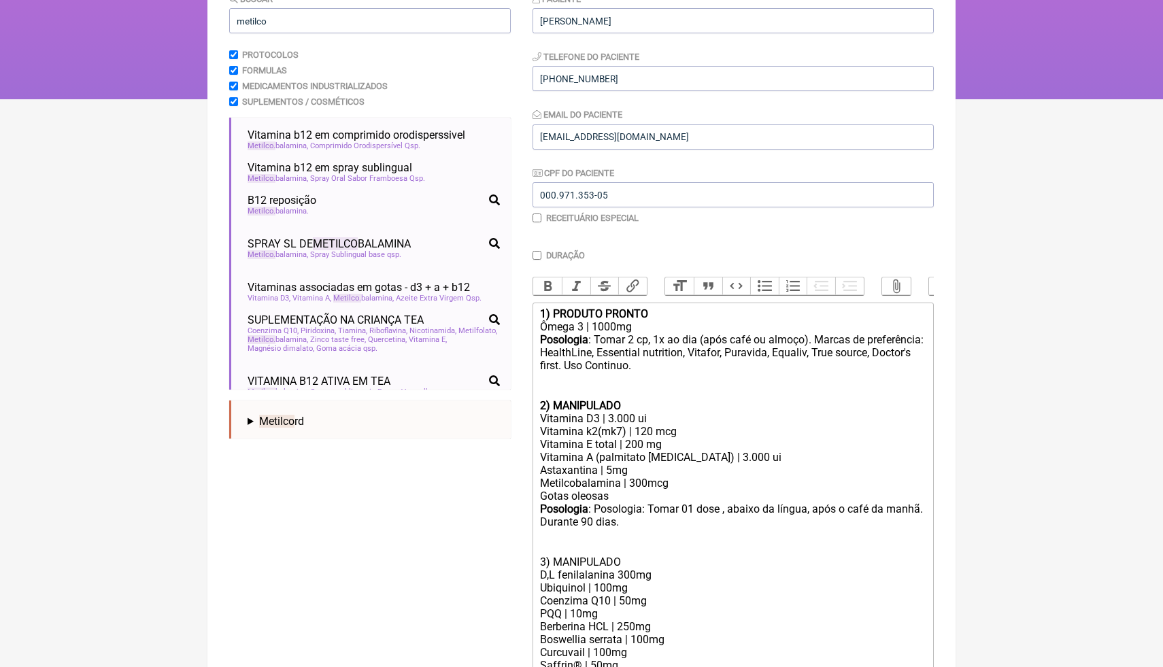
click at [708, 585] on div "Ubiquinol | 100mg" at bounding box center [733, 588] width 386 height 13
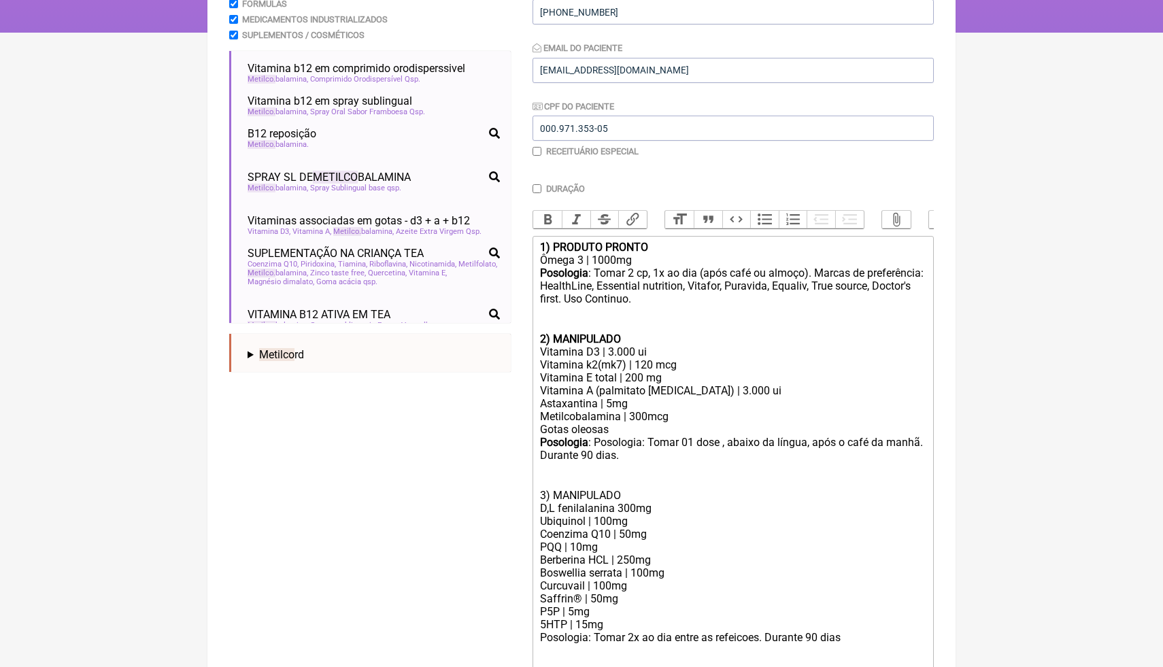
scroll to position [265, 0]
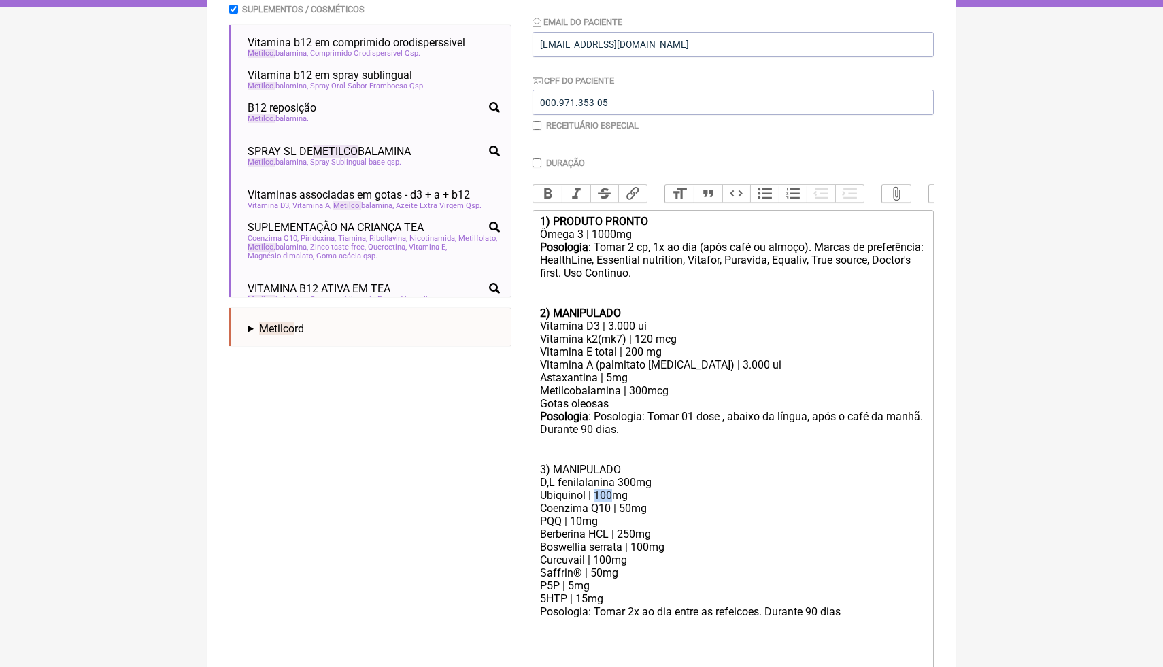
drag, startPoint x: 614, startPoint y: 495, endPoint x: 597, endPoint y: 492, distance: 17.2
click at [597, 493] on div "Ubiquinol | 100mg" at bounding box center [733, 495] width 386 height 13
drag, startPoint x: 660, startPoint y: 486, endPoint x: 532, endPoint y: 477, distance: 128.2
click at [532, 478] on form "Buscar metilco Protocolos Formulas Medicamentos Industrializados Suplementos / …" at bounding box center [581, 324] width 705 height 851
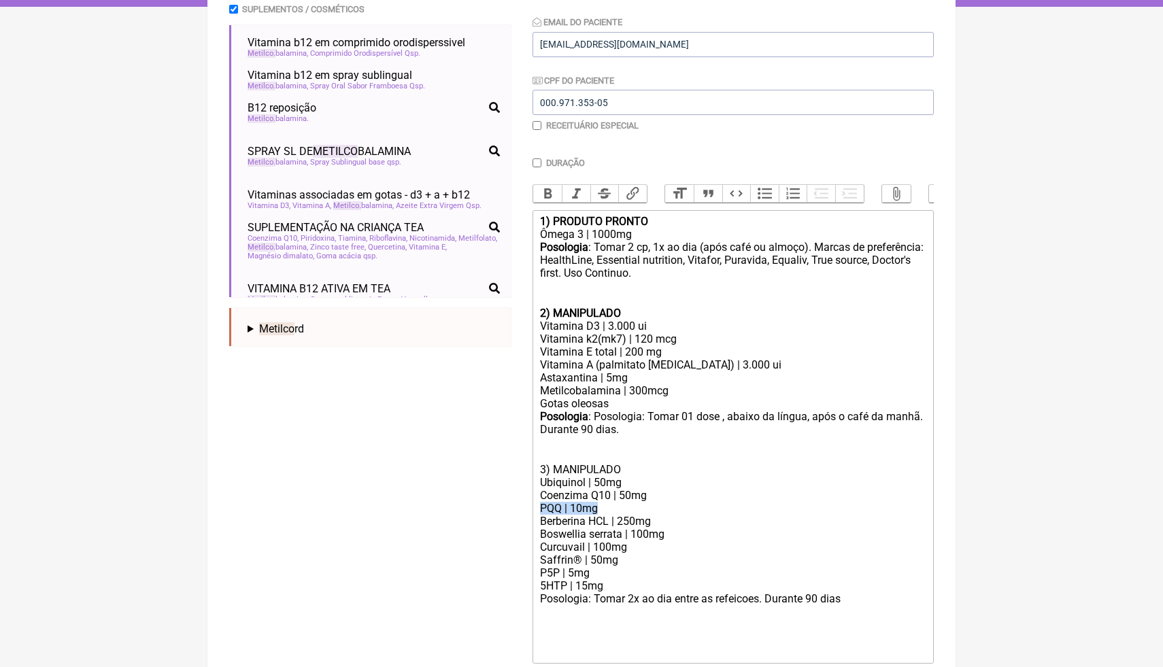
drag, startPoint x: 613, startPoint y: 508, endPoint x: 518, endPoint y: 503, distance: 94.7
click at [519, 506] on form "Buscar metilco Protocolos Formulas Medicamentos Industrializados Suplementos / …" at bounding box center [581, 318] width 705 height 838
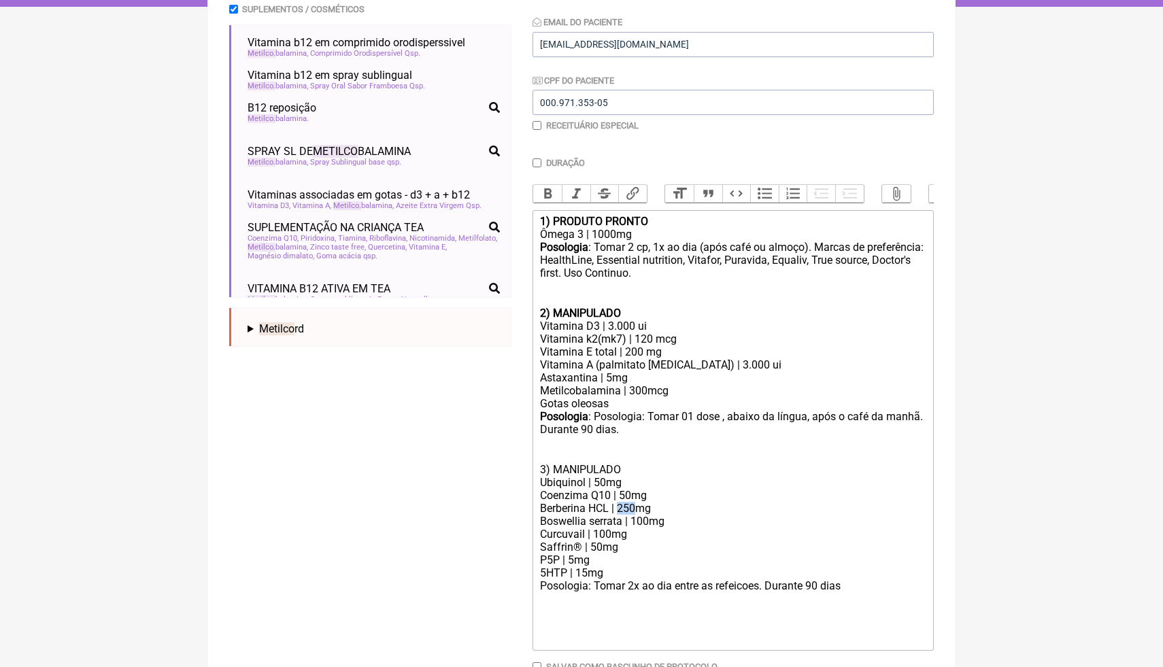
drag, startPoint x: 640, startPoint y: 505, endPoint x: 621, endPoint y: 505, distance: 19.1
click at [621, 505] on div "Berberina HCL | 250mg" at bounding box center [733, 508] width 386 height 13
click at [588, 573] on div "5HTP | 15mg" at bounding box center [733, 573] width 386 height 13
drag, startPoint x: 624, startPoint y: 546, endPoint x: 533, endPoint y: 542, distance: 91.3
click at [533, 542] on trix-editor "1) PRODUTO PRONTO Ômega 3 | 1000mg Posologia : Tomar 2 cp, 1x ao dia (após café…" at bounding box center [733, 430] width 401 height 441
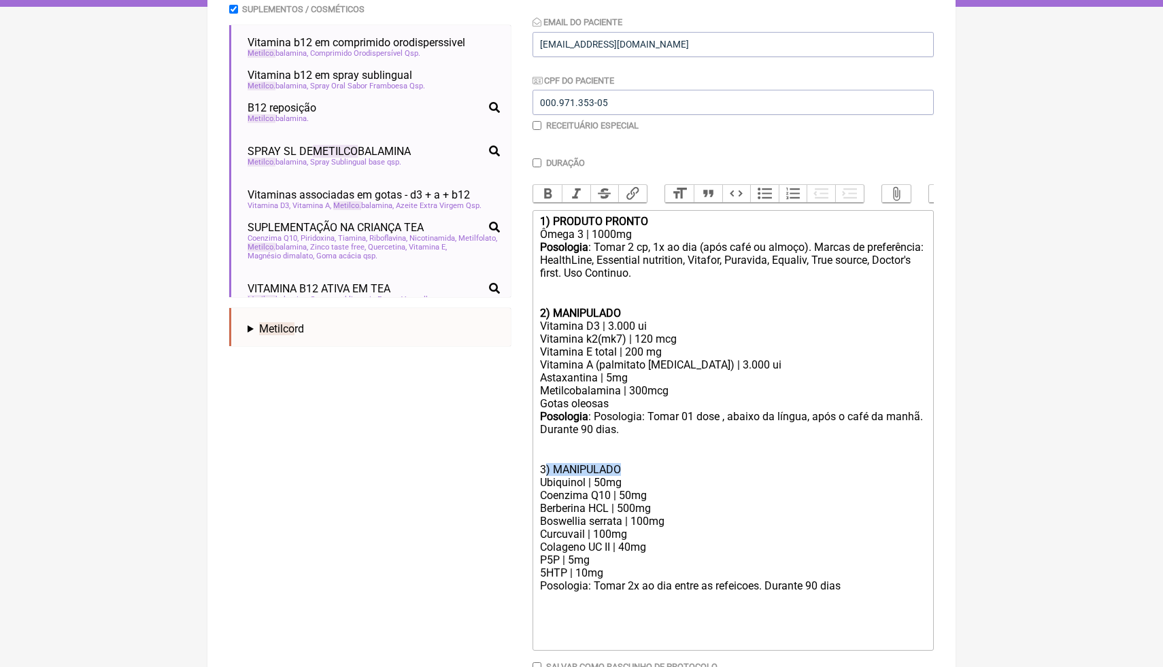
drag, startPoint x: 625, startPoint y: 467, endPoint x: 545, endPoint y: 463, distance: 80.4
click at [545, 464] on div "3) MANIPULADO" at bounding box center [733, 469] width 386 height 13
click at [605, 440] on div "Posologia : Posologia: Tomar 01 dose , abaixo da língua, após o café da manhã. …" at bounding box center [733, 436] width 386 height 53
drag, startPoint x: 627, startPoint y: 465, endPoint x: 523, endPoint y: 465, distance: 104.8
click at [523, 466] on form "Buscar metilco Protocolos Formulas Medicamentos Industrializados Suplementos / …" at bounding box center [581, 311] width 705 height 825
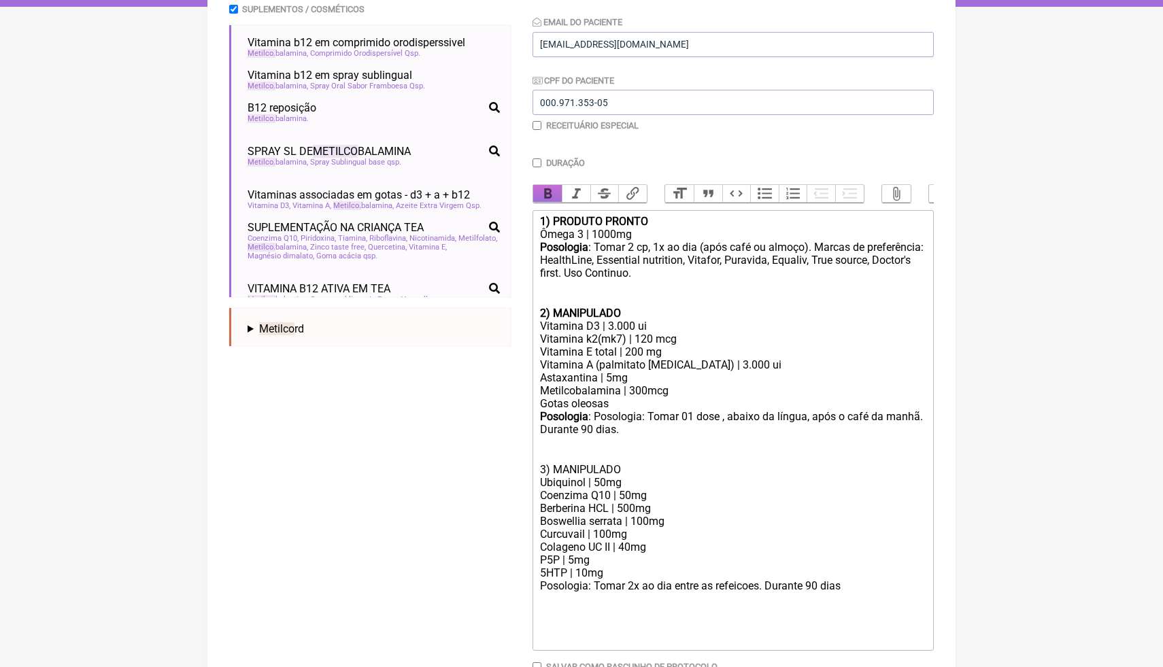
click at [542, 192] on button "Bold" at bounding box center [547, 194] width 29 height 18
drag, startPoint x: 615, startPoint y: 574, endPoint x: 537, endPoint y: 559, distance: 79.7
click at [537, 559] on trix-editor "1) PRODUTO PRONTO Ômega 3 | 1000mg Posologia : Tomar 2 cp, 1x ao dia (após café…" at bounding box center [733, 430] width 401 height 441
paste trix-editor "Seleniometionina | 100 a 200mcg</div><div>Zinco glicina | 20 a 40 mg</div><div>…"
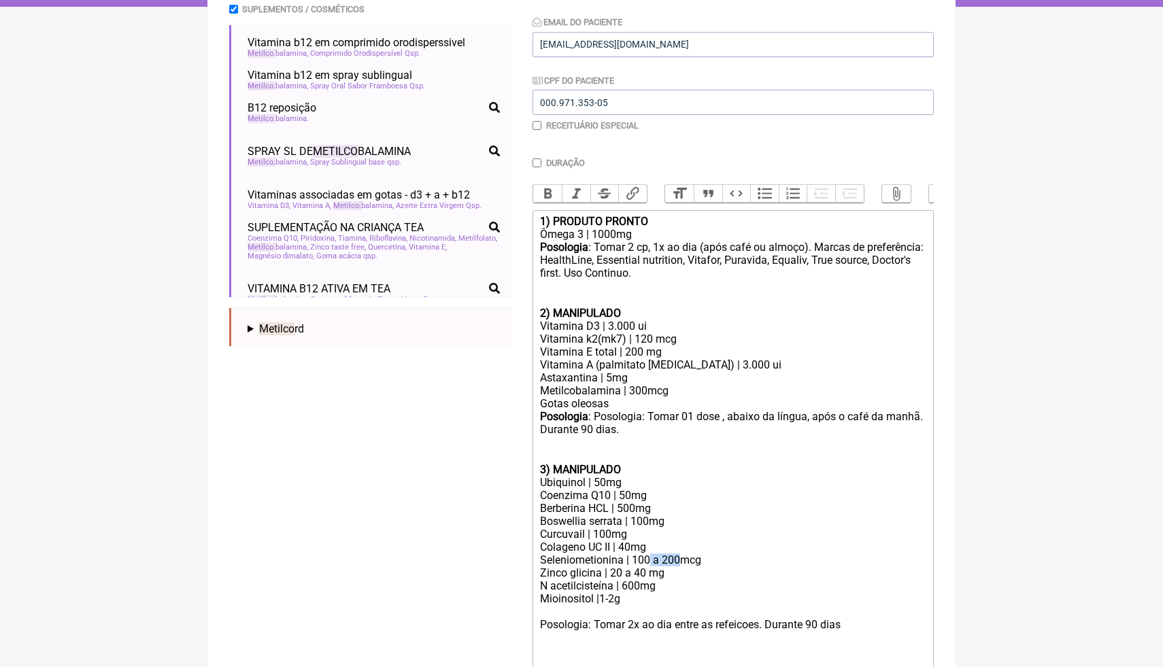
drag, startPoint x: 680, startPoint y: 558, endPoint x: 652, endPoint y: 556, distance: 28.6
click at [652, 557] on div "Seleniometionina | 100 a 200mcg" at bounding box center [733, 560] width 386 height 13
drag, startPoint x: 652, startPoint y: 573, endPoint x: 625, endPoint y: 571, distance: 26.6
click at [625, 571] on div "Zinco glicina | 20 a 40 mg" at bounding box center [733, 573] width 386 height 13
click at [642, 598] on div "Mioinositol |1-2g" at bounding box center [733, 599] width 386 height 13
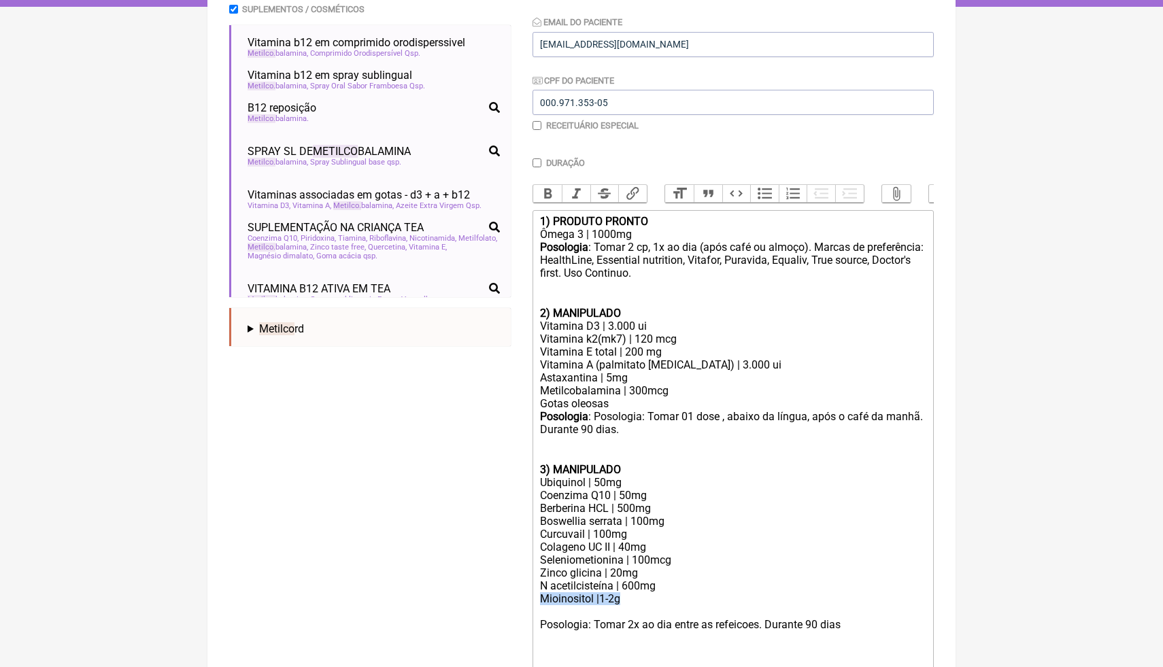
drag, startPoint x: 634, startPoint y: 602, endPoint x: 536, endPoint y: 601, distance: 98.0
click at [536, 601] on trix-editor "1) PRODUTO PRONTO Ômega 3 | 1000mg Posologia : Tomar 2 cp, 1x ao dia (após café…" at bounding box center [733, 450] width 401 height 480
drag, startPoint x: 650, startPoint y: 560, endPoint x: 634, endPoint y: 559, distance: 16.3
click at [634, 559] on div "Seleniometionina | 100mcg" at bounding box center [733, 560] width 386 height 13
drag, startPoint x: 644, startPoint y: 587, endPoint x: 626, endPoint y: 584, distance: 17.9
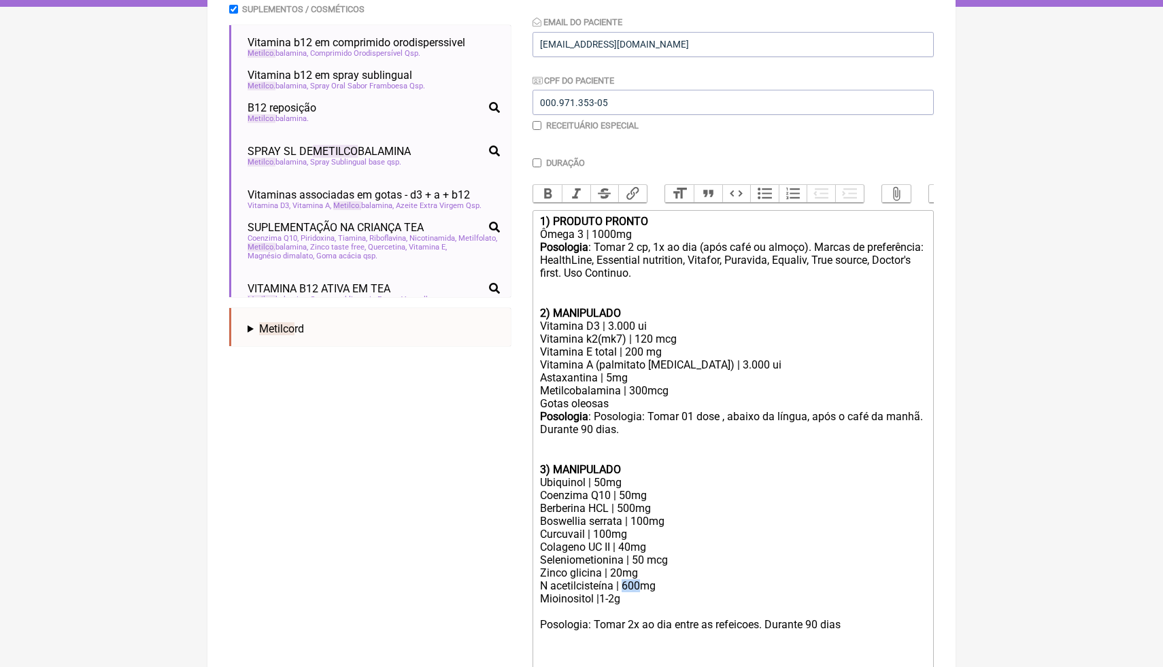
click at [626, 584] on div "N acetilcisteína | 600mg" at bounding box center [733, 586] width 386 height 13
click at [773, 570] on div "Zinco glicina | 20mg" at bounding box center [733, 573] width 386 height 13
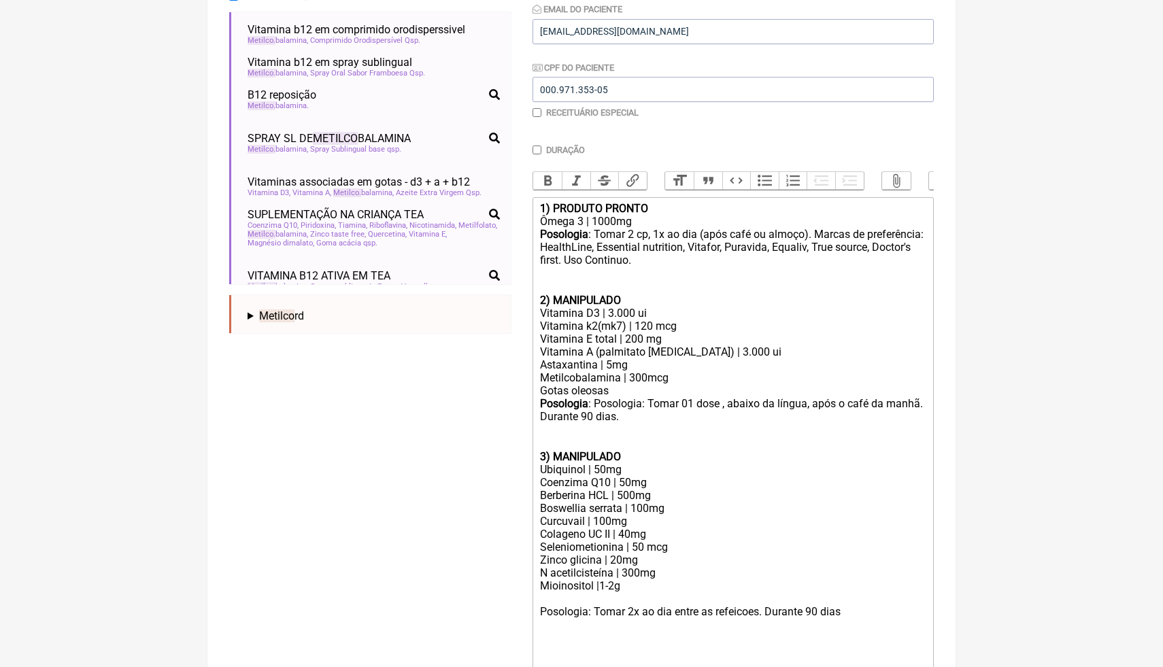
paste trix-editor "<div><strong>1) PRODUTO PRONTO</strong></div><div>Ômega 3 | 1000mg</div><div><s…"
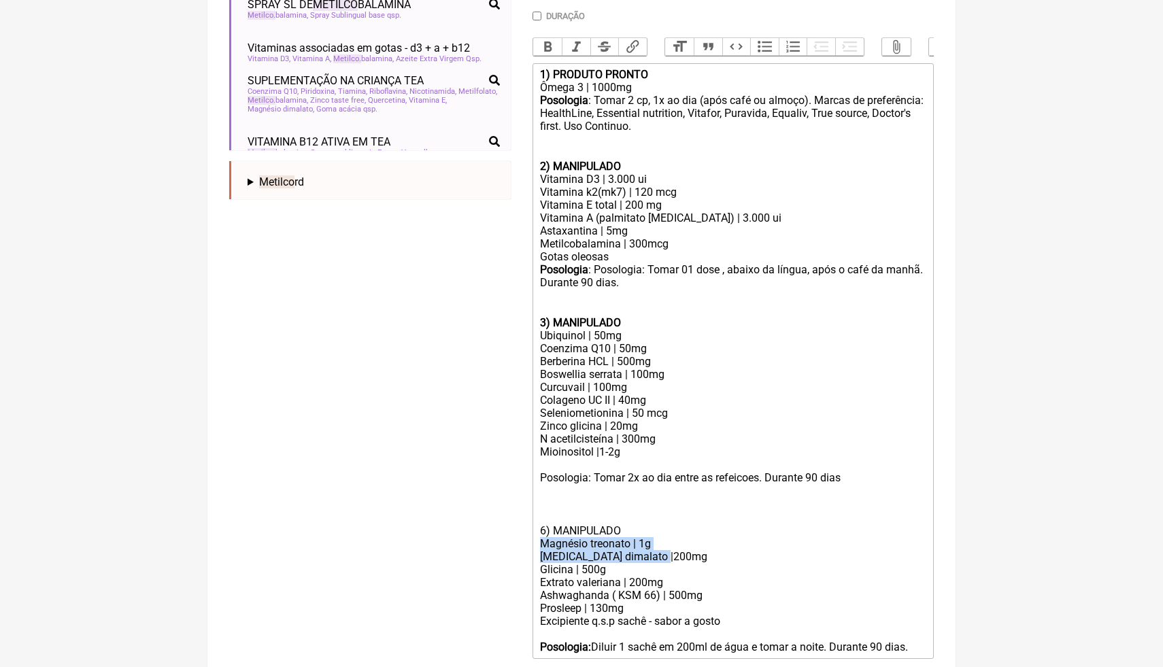
drag, startPoint x: 687, startPoint y: 552, endPoint x: 529, endPoint y: 540, distance: 158.3
click at [529, 540] on form "Buscar metilco Protocolos Formulas Medicamentos Industrializados Suplementos / …" at bounding box center [581, 242] width 705 height 980
paste trix-editor "<div><strong>1) PRODUTO PRONTO</strong></div><div>Ômega 3 | 1000mg</div><div><s…"
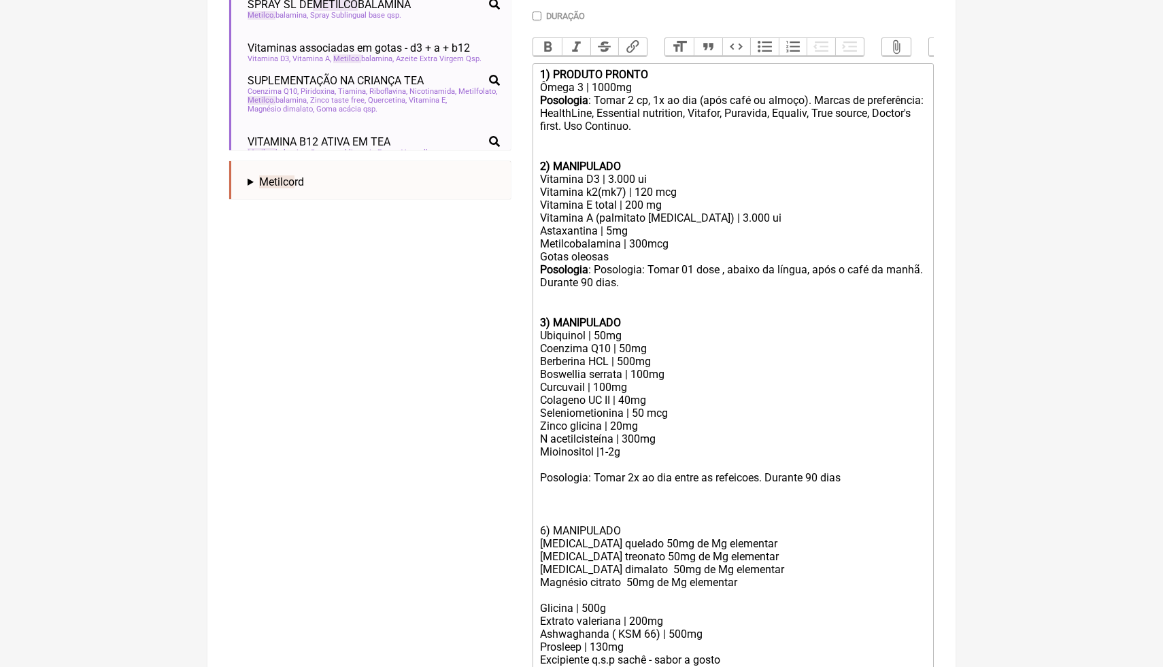
click at [548, 593] on div at bounding box center [733, 595] width 386 height 13
click at [631, 593] on div "Glicina | 500g" at bounding box center [733, 595] width 386 height 13
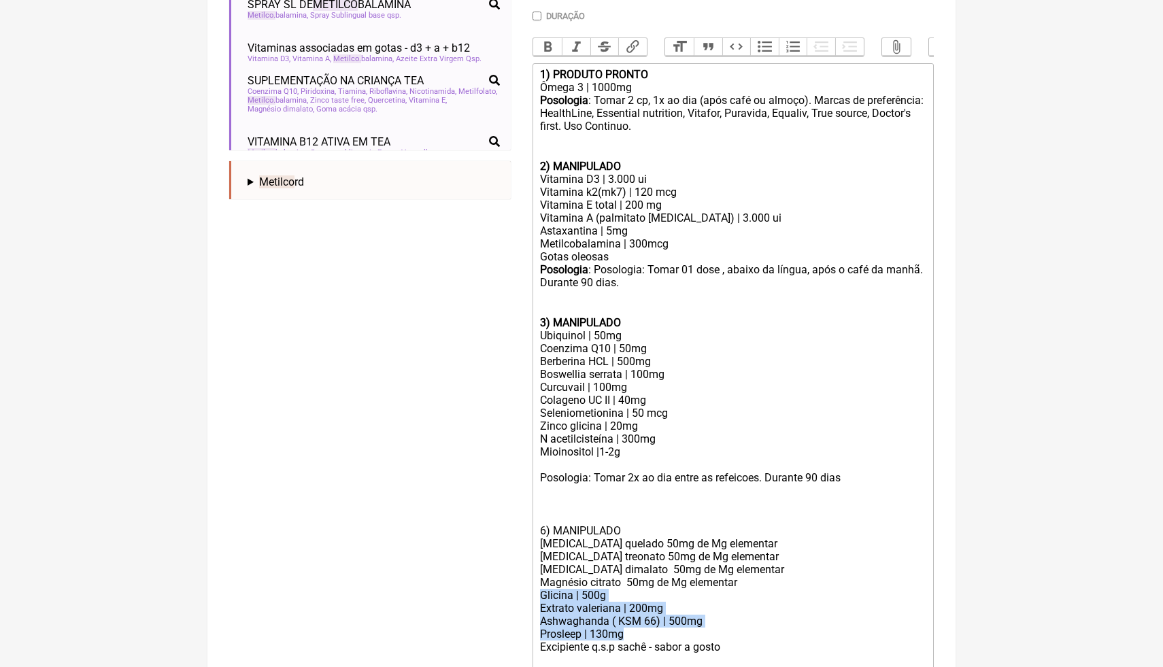
drag, startPoint x: 633, startPoint y: 630, endPoint x: 537, endPoint y: 597, distance: 100.9
click at [537, 597] on trix-editor "1) PRODUTO PRONTO Ômega 3 | 1000mg Posologia : Tomar 2 cp, 1x ao dia (após café…" at bounding box center [733, 374] width 401 height 622
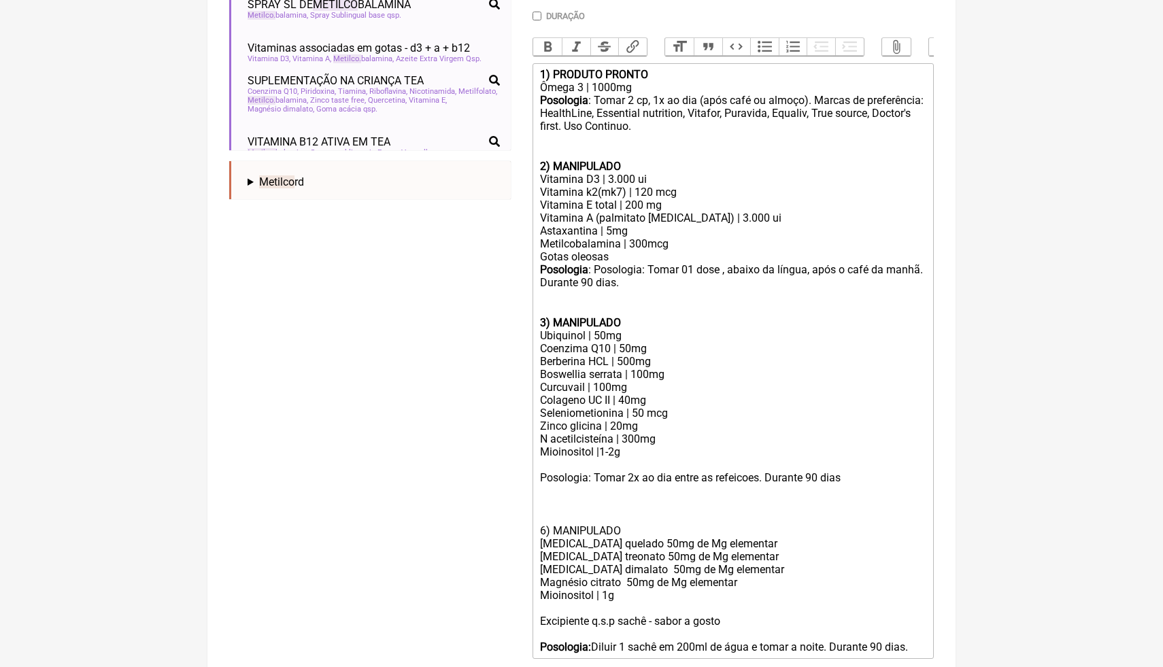
paste trix-editor "<div><strong>1) PRODUTO PRONTO</strong></div><div>Ômega 3 | 1000mg</div><div><s…"
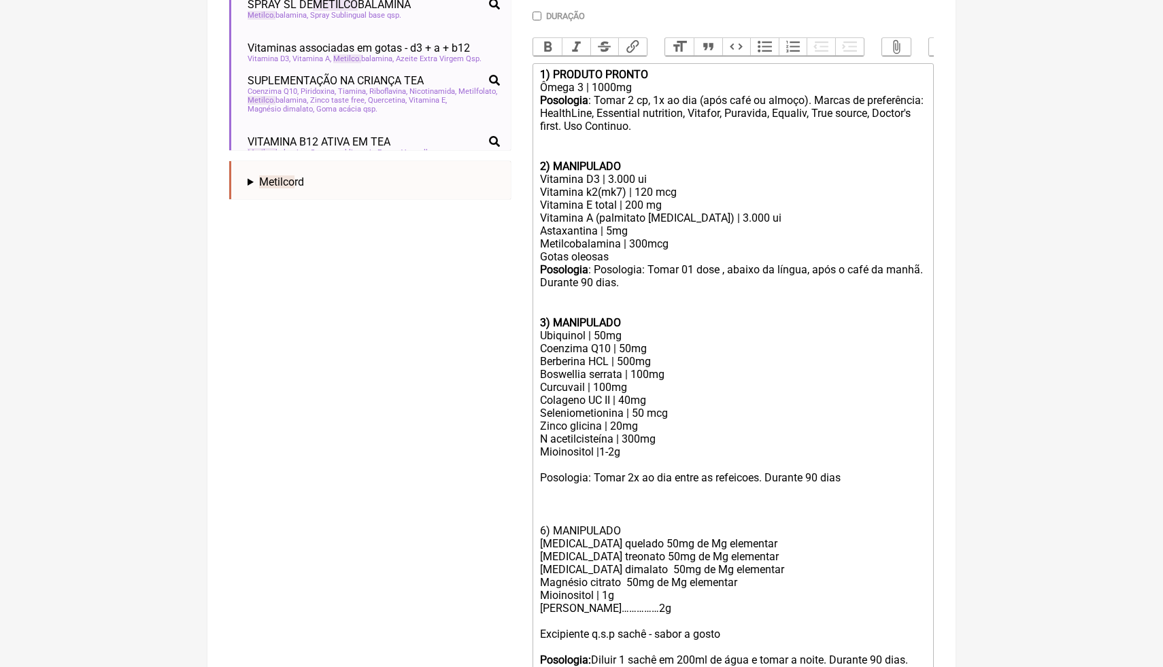
click at [608, 593] on div "Mioinositol | 1g Nigella Satva……………2g" at bounding box center [733, 602] width 386 height 26
drag, startPoint x: 655, startPoint y: 605, endPoint x: 606, endPoint y: 606, distance: 48.3
click at [606, 607] on div "Mioinositol | 2g Nigella Satva……………2g" at bounding box center [733, 602] width 386 height 26
click at [651, 606] on div "Mioinositol | 2g Nigella Satva| 1g" at bounding box center [733, 602] width 386 height 26
click at [612, 628] on div "Excipiente q.s.p sachê - sabor a gosto" at bounding box center [733, 634] width 386 height 13
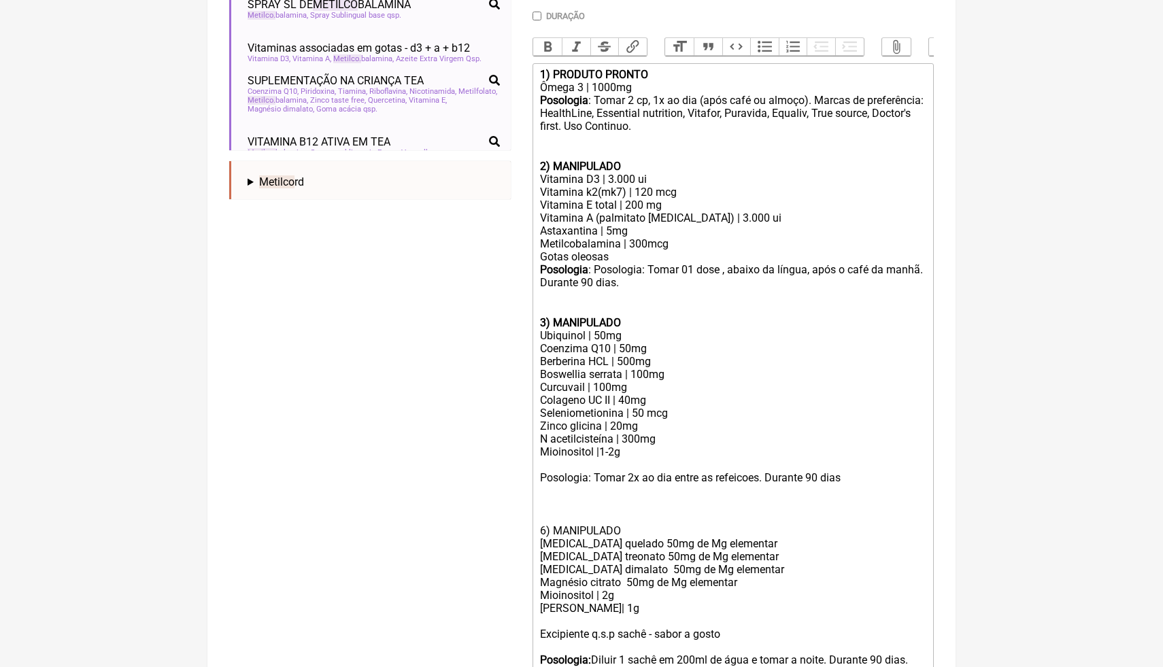
click at [608, 610] on div "Mioinositol | 2g Nigella Satva| 1g" at bounding box center [733, 602] width 386 height 26
click at [641, 609] on div "Mioinositol | 2g Nigella Satva| 1g" at bounding box center [733, 602] width 386 height 26
click at [556, 622] on div at bounding box center [733, 621] width 386 height 13
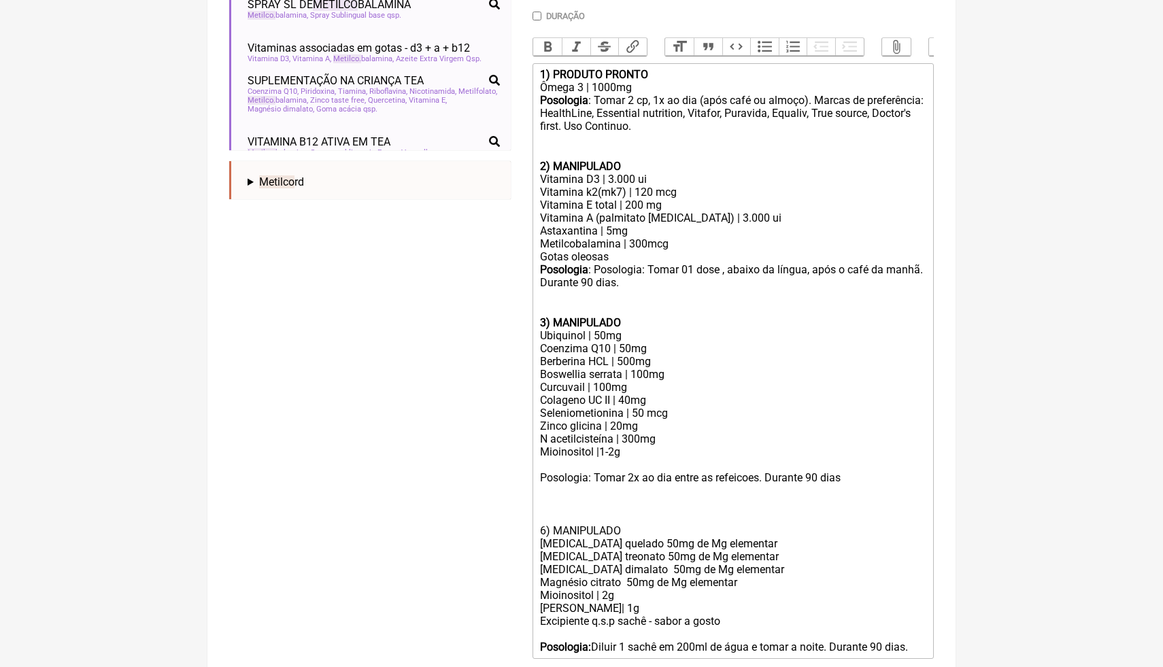
click at [865, 595] on div "Mioinositol | 2g Nigella Satva| 1g" at bounding box center [733, 602] width 386 height 26
click at [640, 541] on div "Magnesio quelado 50mg de Mg elementar" at bounding box center [733, 543] width 386 height 13
click at [644, 553] on div "Magnesio treonato 50mg de Mg elementar" at bounding box center [733, 556] width 386 height 13
click at [649, 569] on div "Magnesio dimalato 50mg de Mg elementar" at bounding box center [733, 569] width 386 height 13
click at [647, 567] on div "Magnesio dimalato 50mg de Mg elementar" at bounding box center [733, 569] width 386 height 13
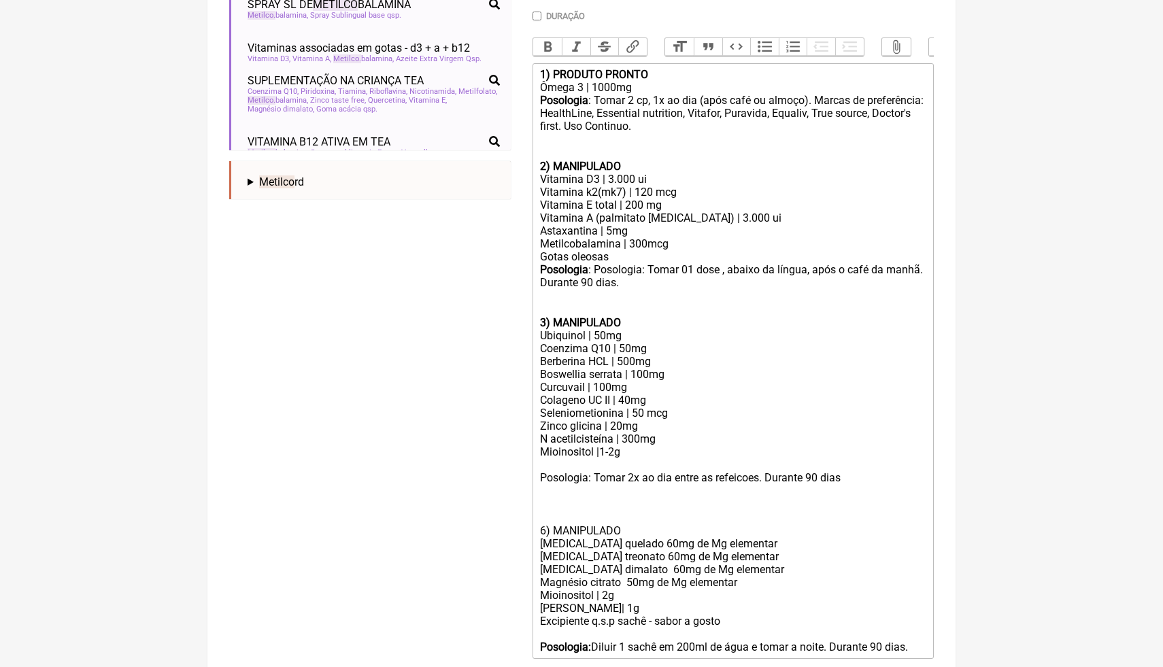
click at [635, 581] on div "Magnésio citrato 50mg de Mg elementar" at bounding box center [733, 582] width 386 height 13
click at [651, 590] on div "Mioinositol | 2g Nigella Satva| 1g" at bounding box center [733, 602] width 386 height 26
drag, startPoint x: 637, startPoint y: 459, endPoint x: 535, endPoint y: 449, distance: 101.8
click at [535, 449] on trix-editor "1) PRODUTO PRONTO Ômega 3 | 1000mg Posologia : Tomar 2 cp, 1x ao dia (após café…" at bounding box center [733, 361] width 401 height 596
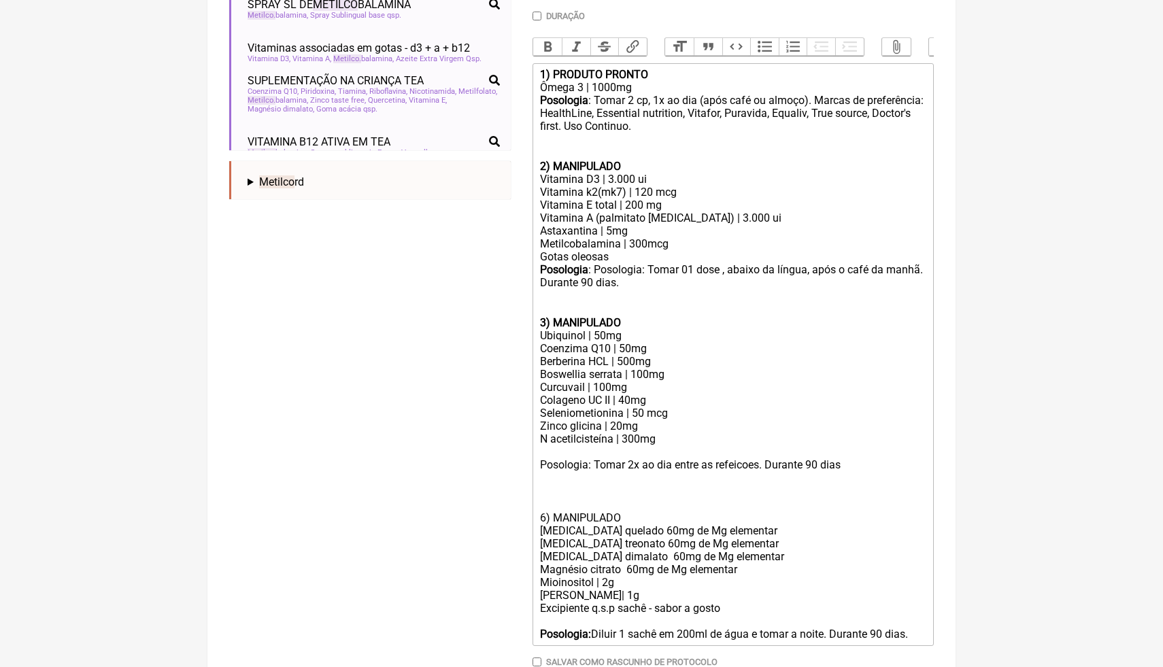
click at [850, 465] on div "Posologia: Tomar 2x ao dia entre as refeicoes. Durante 90 dias" at bounding box center [733, 465] width 386 height 13
drag, startPoint x: 824, startPoint y: 464, endPoint x: 813, endPoint y: 463, distance: 11.0
click at [813, 463] on div "Posologia: Tomar 2x ao dia entre as refeicoes. Durante 90 dias" at bounding box center [733, 465] width 386 height 13
click at [848, 466] on div "Posologia: Tomar 2x ao dia entre as refeicoes. Durante 60 dias" at bounding box center [733, 465] width 386 height 13
click at [546, 513] on div "ㅤ 6) MANIPULADO" at bounding box center [733, 497] width 386 height 53
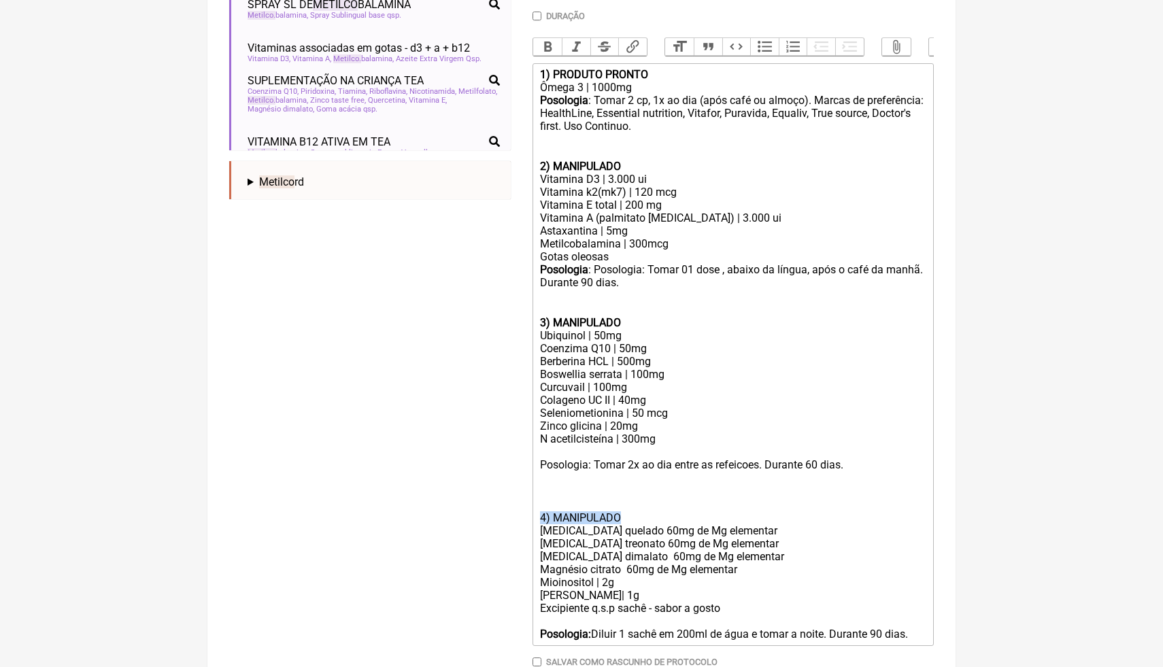
drag, startPoint x: 628, startPoint y: 514, endPoint x: 522, endPoint y: 508, distance: 106.3
click at [522, 508] on form "Buscar metilco Protocolos Formulas Medicamentos Industrializados Suplementos / …" at bounding box center [581, 235] width 705 height 967
click at [544, 46] on button "Bold" at bounding box center [547, 47] width 29 height 18
click at [628, 347] on div "Coenzima Q10 | 50mg" at bounding box center [733, 348] width 386 height 13
click at [696, 382] on div "Curcuvail | 100mg" at bounding box center [733, 387] width 386 height 13
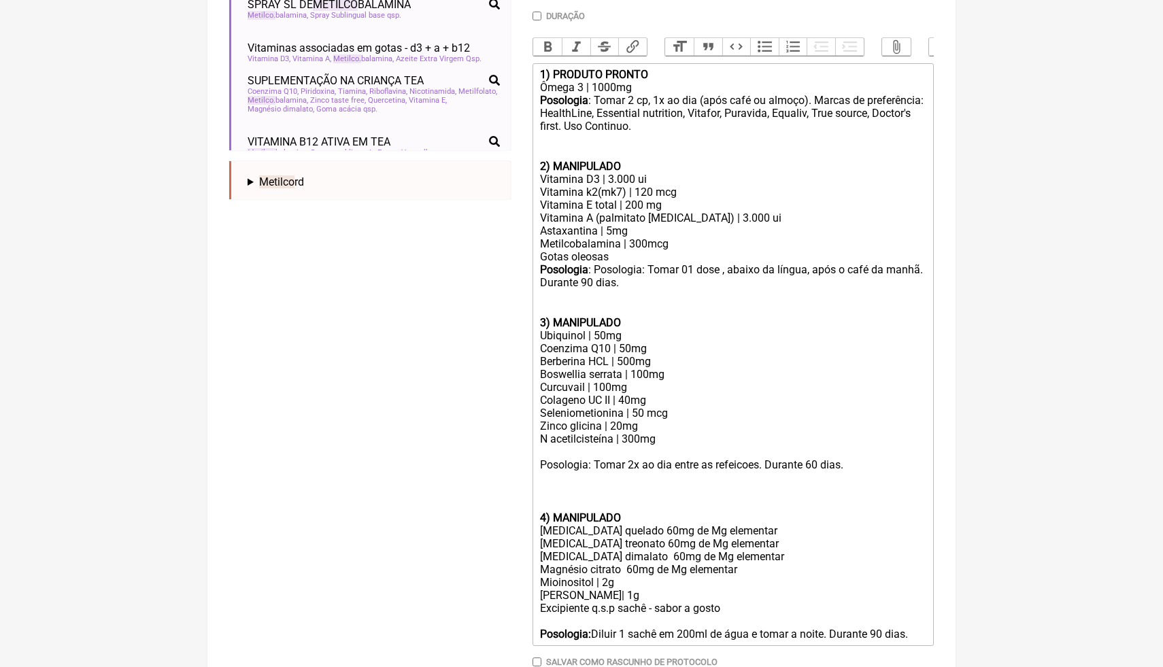
click at [568, 493] on div "ㅤ 4) MANIPULADO" at bounding box center [733, 497] width 386 height 53
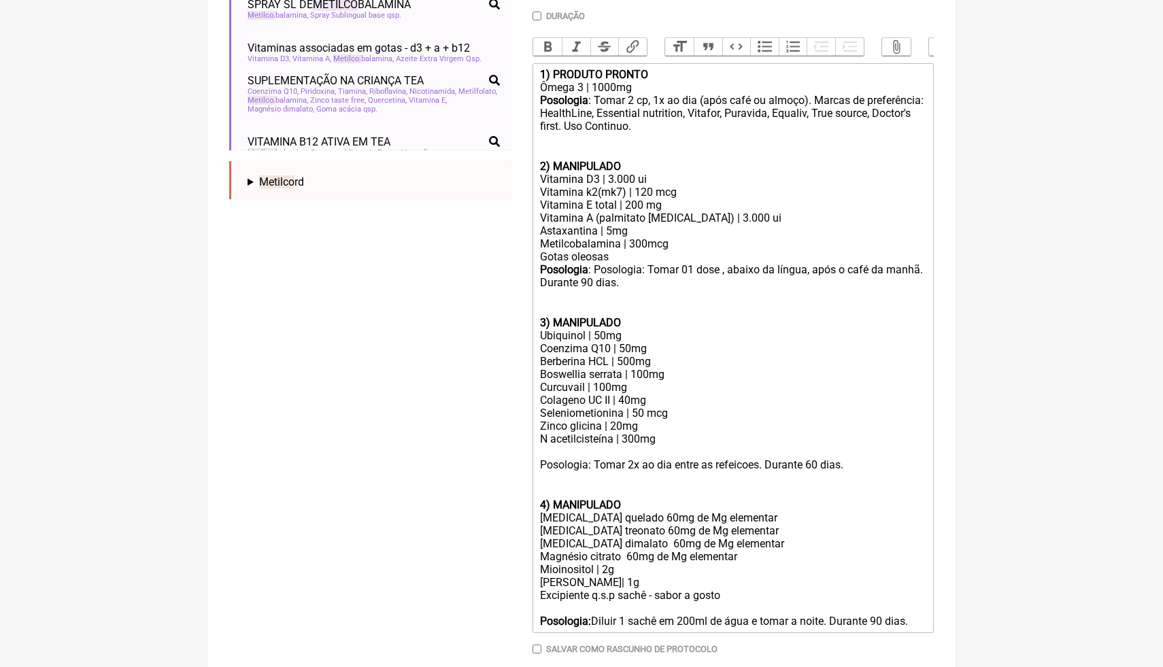
click at [747, 527] on div "Magnesio treonato 60mg de Mg elementar" at bounding box center [733, 531] width 386 height 13
click at [631, 581] on div "Mioinositol | 2g Nigella Satva| 1g" at bounding box center [733, 576] width 386 height 26
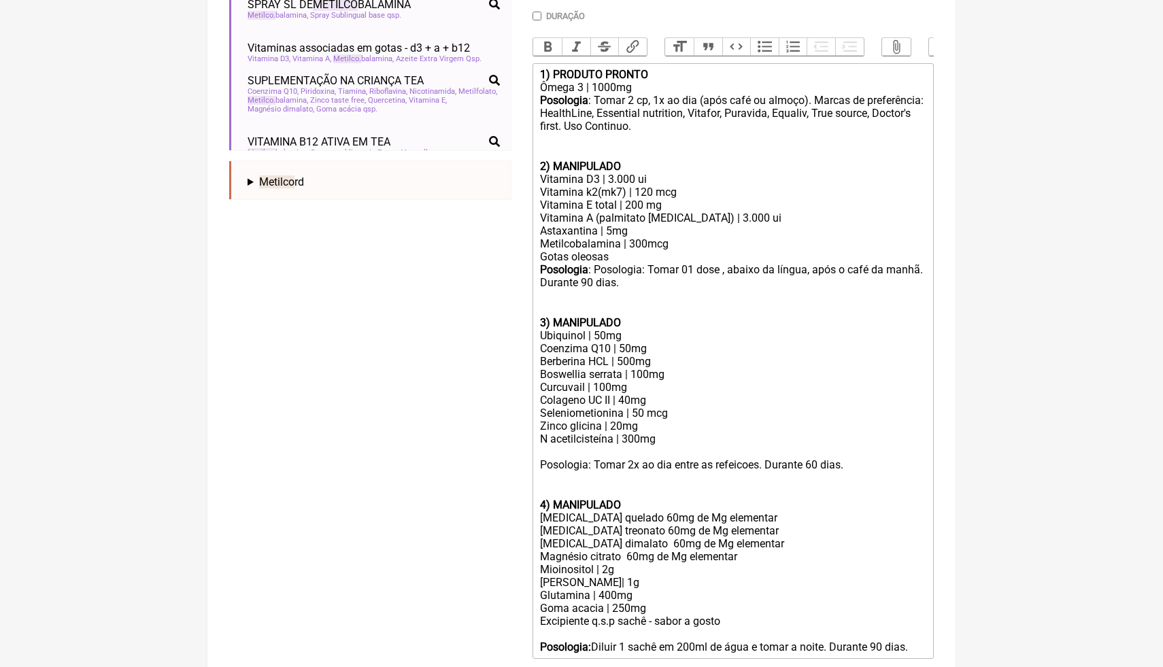
click at [653, 540] on div "Magnesio dimalato 60mg de Mg elementar" at bounding box center [733, 543] width 386 height 13
click at [927, 644] on trix-editor "1) PRODUTO PRONTO Ômega 3 | 1000mg Posologia : Tomar 2 cp, 1x ao dia (após café…" at bounding box center [733, 361] width 401 height 596
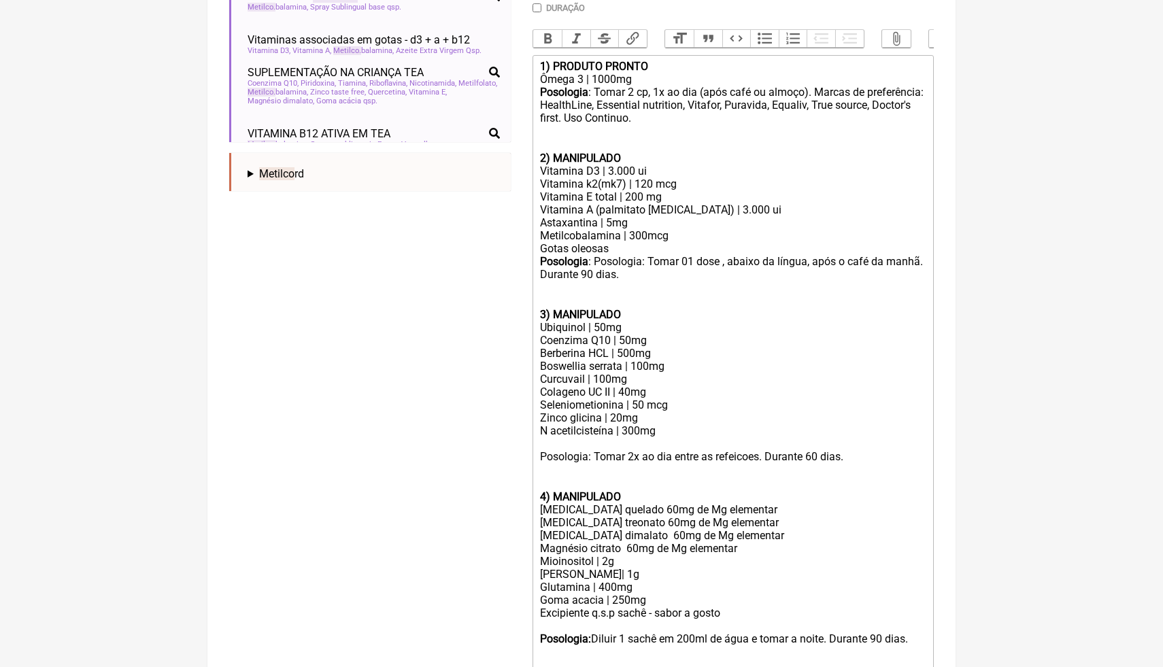
paste trix-editor "strong><br>4) MANIPULADO</strong></div><div>Ácido alfa lipóico | 300mg</div><di…"
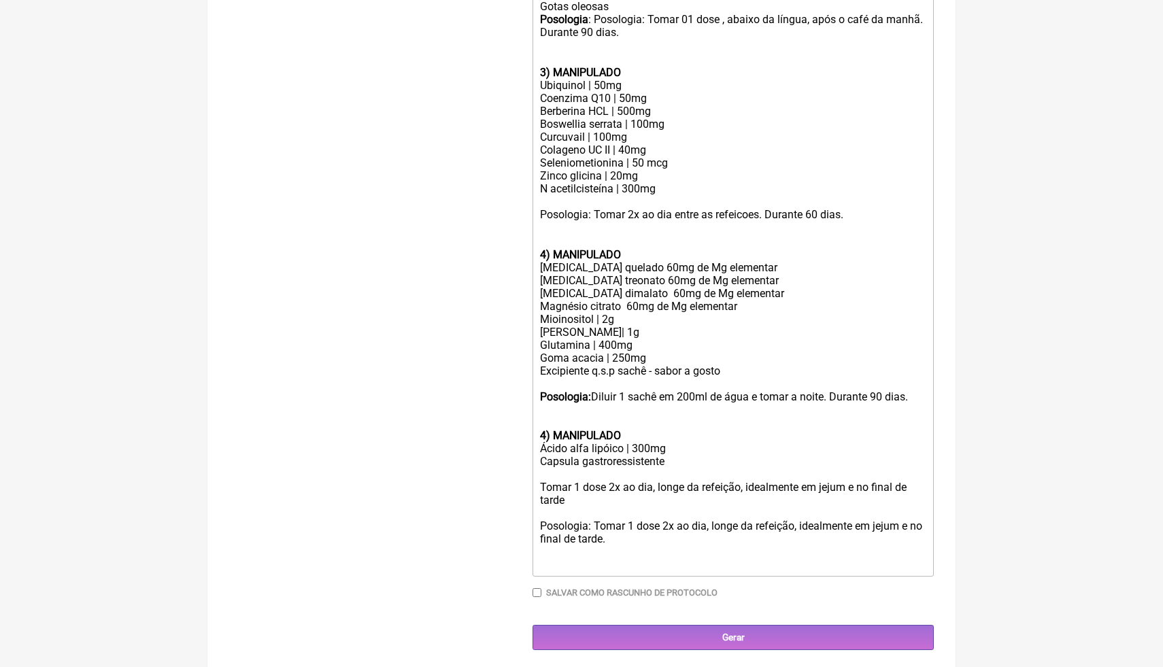
click at [547, 431] on strong "4) MANIPULADO" at bounding box center [580, 435] width 81 height 13
drag, startPoint x: 584, startPoint y: 496, endPoint x: 538, endPoint y: 483, distance: 47.4
click at [538, 484] on trix-editor "1) PRODUTO PRONTO Ômega 3 | 1000mg Posologia : Tomar 2 cp, 1x ao dia (após café…" at bounding box center [733, 195] width 401 height 764
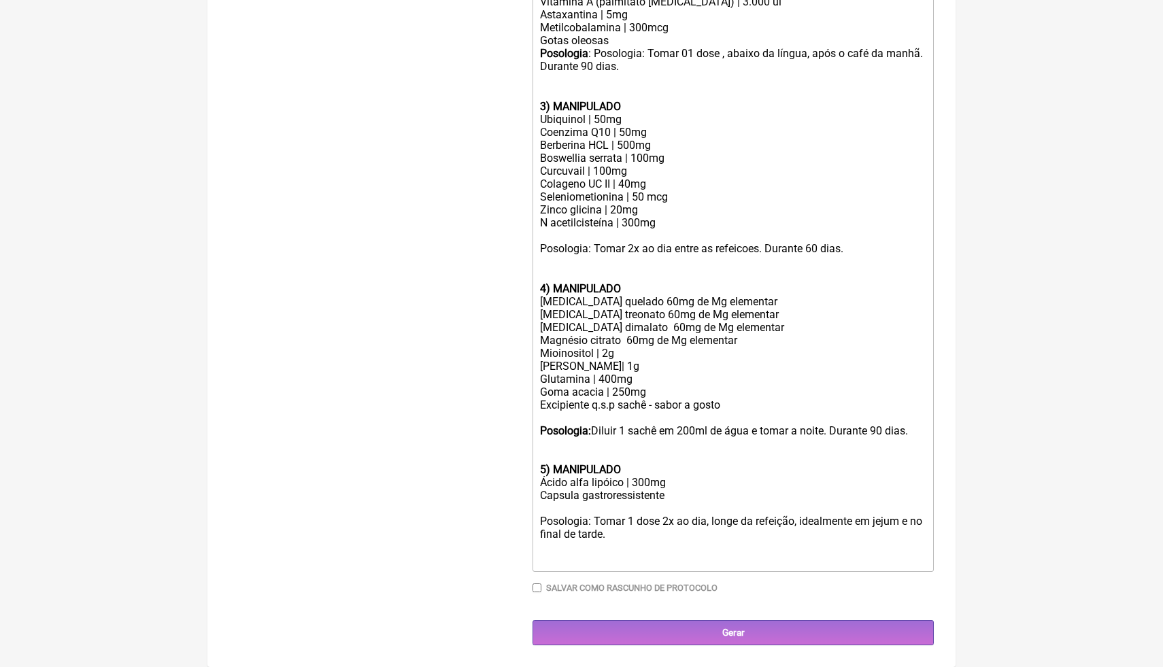
scroll to position [624, 0]
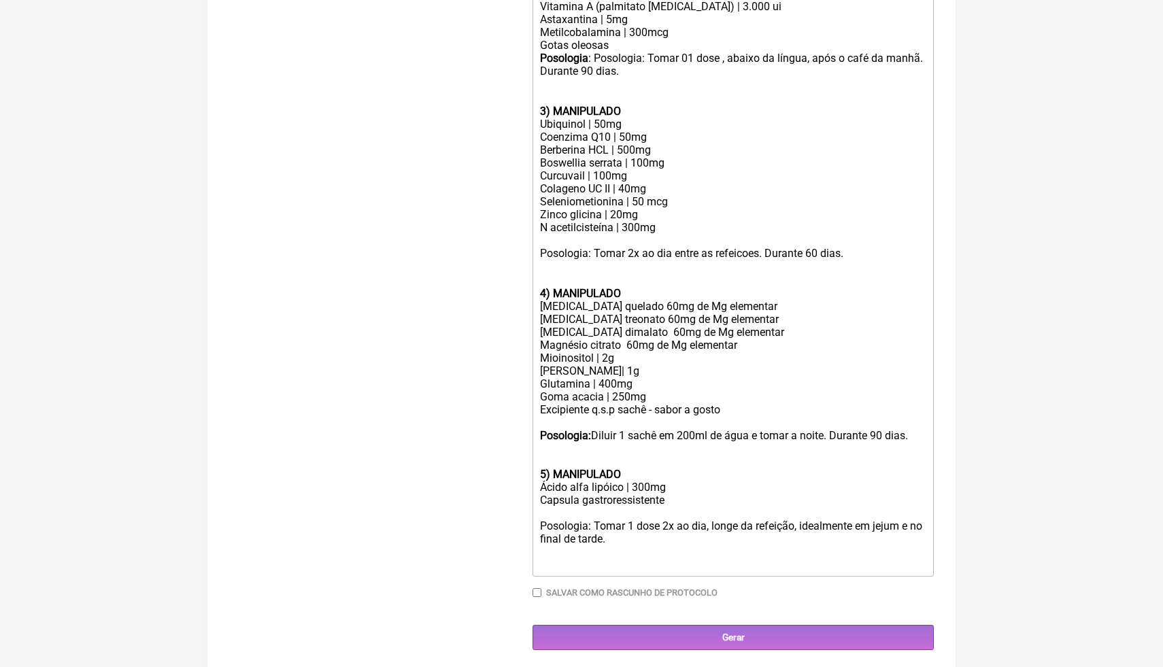
click at [580, 509] on div at bounding box center [733, 513] width 386 height 13
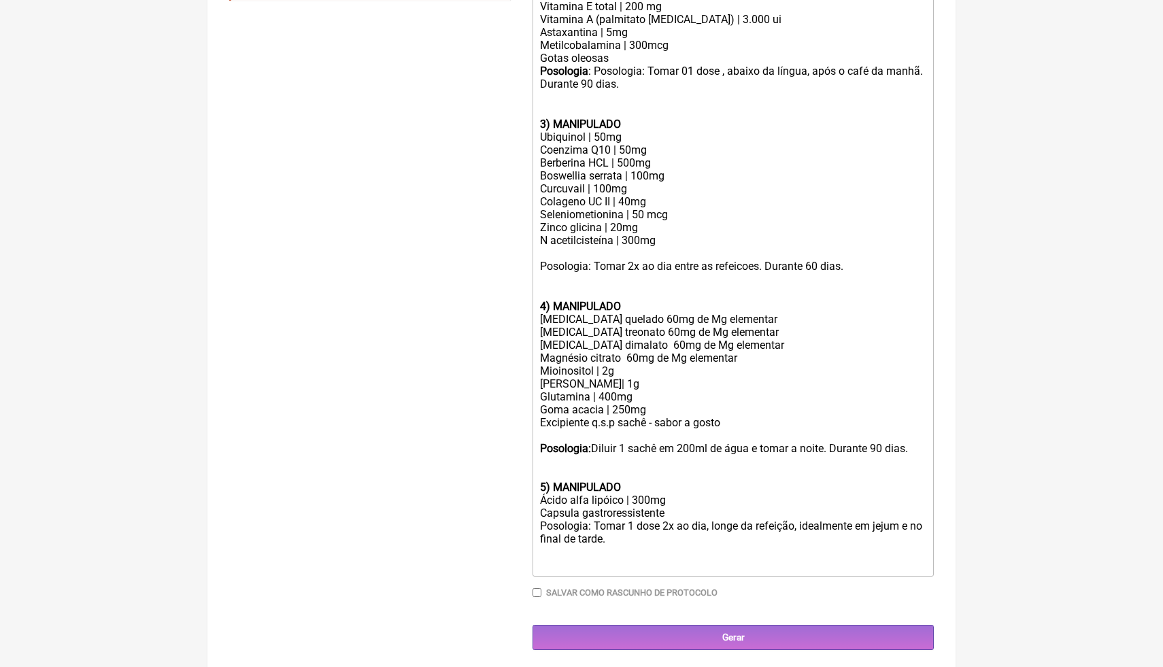
click at [635, 537] on div "Posologia: Tomar 1 dose 2x ao dia, longe da refeição, idealmente em jejum e no …" at bounding box center [733, 539] width 386 height 39
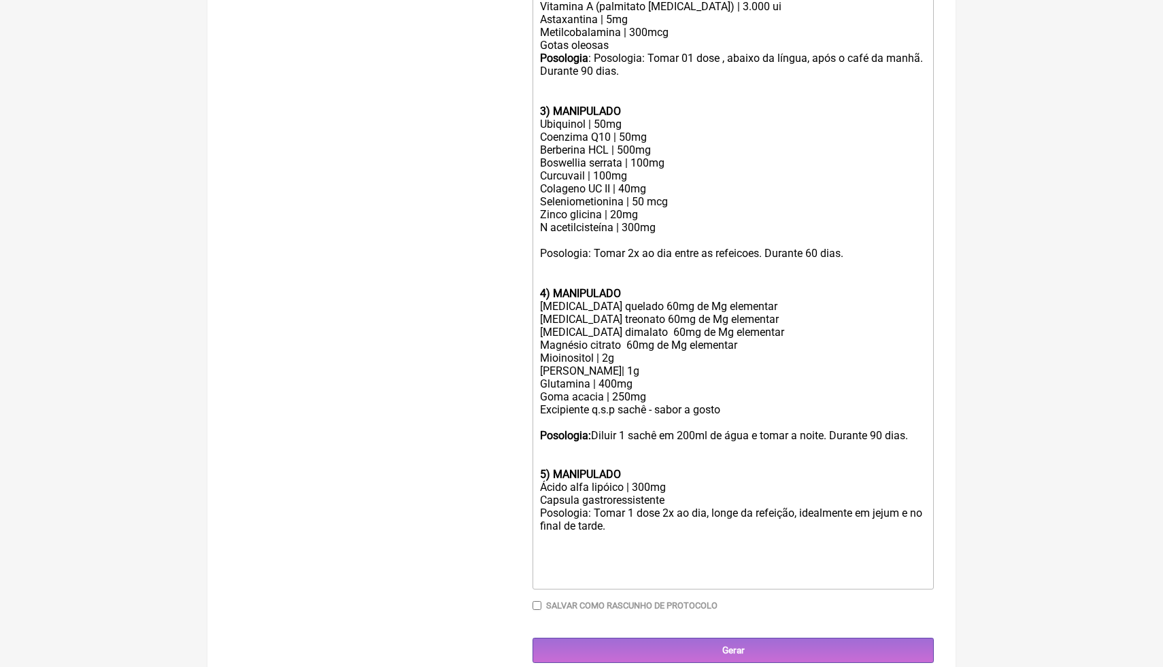
scroll to position [637, 0]
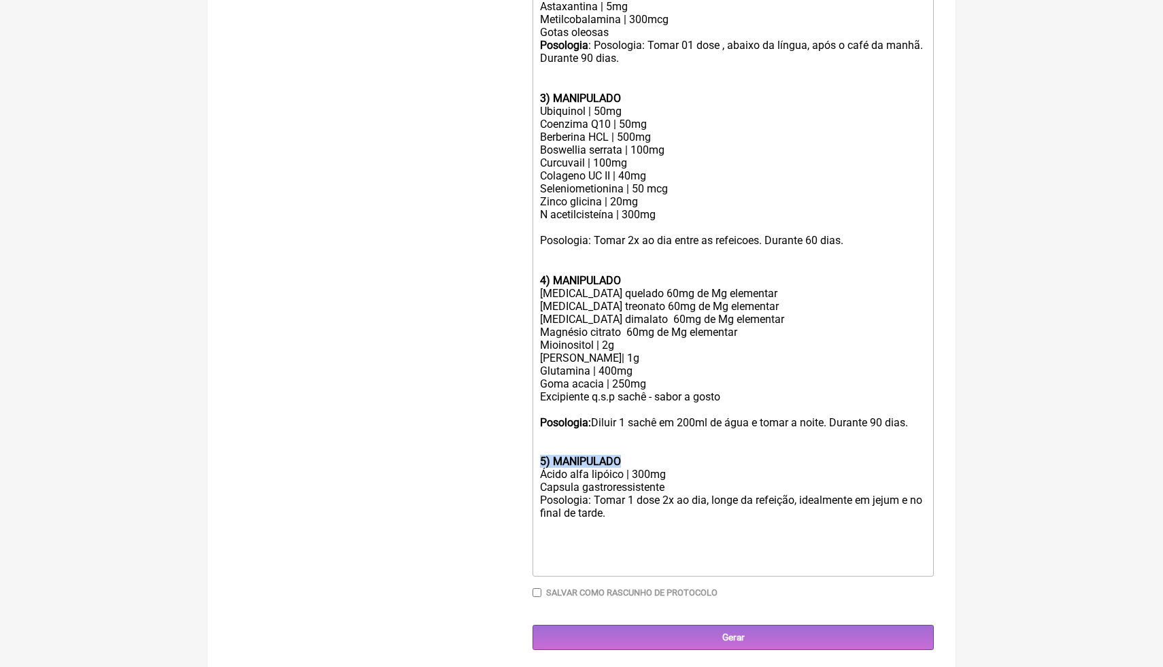
drag, startPoint x: 632, startPoint y: 456, endPoint x: 537, endPoint y: 453, distance: 94.6
click at [537, 453] on trix-editor "1) PRODUTO PRONTO Ômega 3 | 1000mg Posologia : Tomar 2 cp, 1x ao dia (após café…" at bounding box center [733, 208] width 401 height 738
copy strong "5) MANIPULADO"
click at [552, 542] on div "Posologia: Tomar 1 dose 2x ao dia, longe da refeição, idealmente em jejum e no …" at bounding box center [733, 526] width 386 height 65
paste trix-editor "strong>5) MANIPULADO</strong"
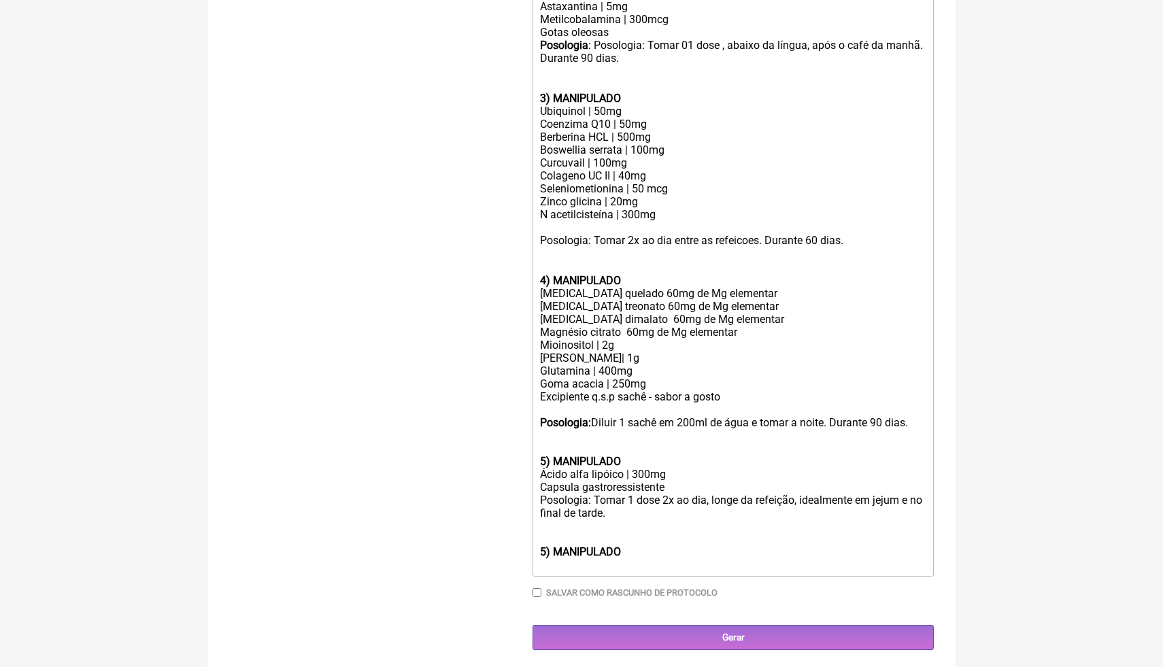
click at [604, 562] on div at bounding box center [733, 565] width 386 height 13
paste trix-editor "<div><strong>1) PRODUTO PRONTO</strong></div><div>Ômega 3 | 1000mg</div><div><s…"
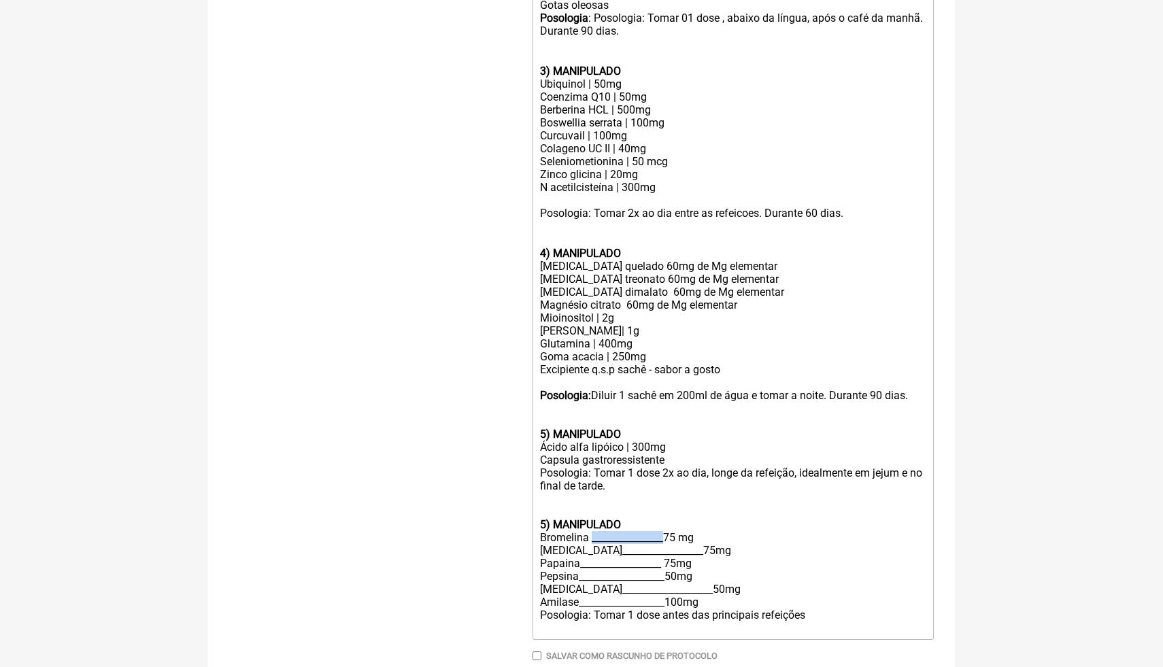
drag, startPoint x: 679, startPoint y: 537, endPoint x: 593, endPoint y: 535, distance: 86.4
click at [593, 535] on div "Bromelina _______________75 mg" at bounding box center [733, 537] width 386 height 13
drag, startPoint x: 684, startPoint y: 546, endPoint x: 588, endPoint y: 550, distance: 96.0
click at [588, 550] on div "Protease_________________75mg" at bounding box center [733, 550] width 386 height 13
drag, startPoint x: 678, startPoint y: 565, endPoint x: 582, endPoint y: 563, distance: 95.3
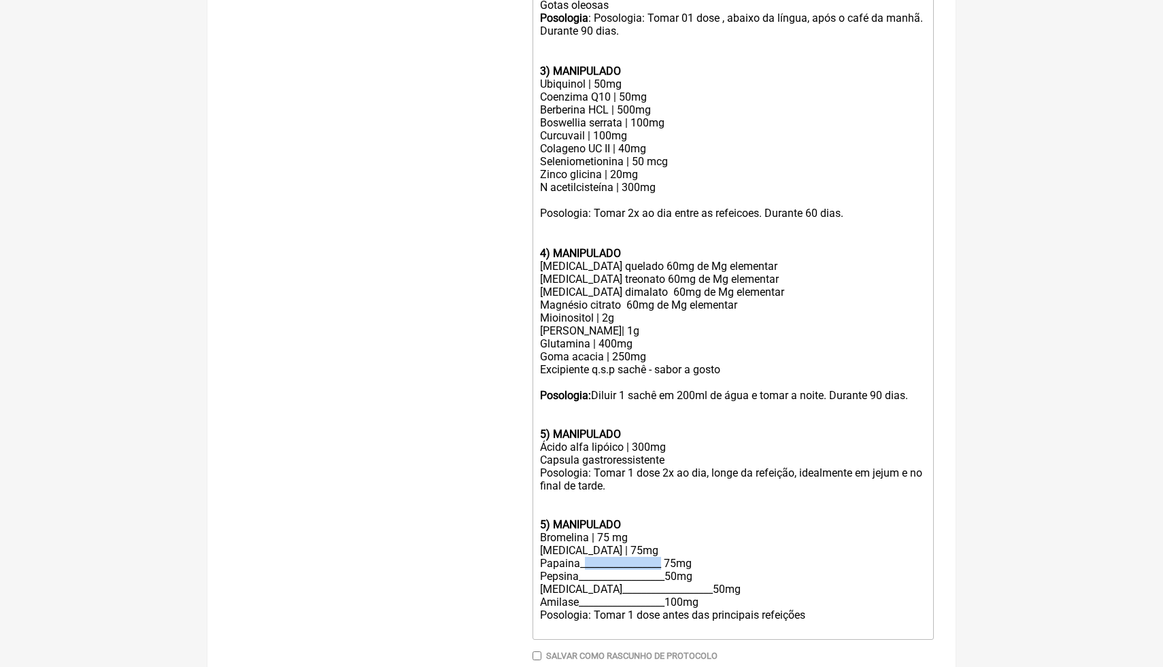
click at [582, 563] on div "Papaina_________________ 75mg" at bounding box center [733, 563] width 386 height 13
drag, startPoint x: 682, startPoint y: 577, endPoint x: 578, endPoint y: 578, distance: 103.4
click at [578, 578] on div "Pepsina__________________50mg" at bounding box center [733, 576] width 386 height 13
drag, startPoint x: 682, startPoint y: 589, endPoint x: 573, endPoint y: 591, distance: 109.6
click at [573, 591] on div "Lipase___________________50mg" at bounding box center [733, 589] width 386 height 13
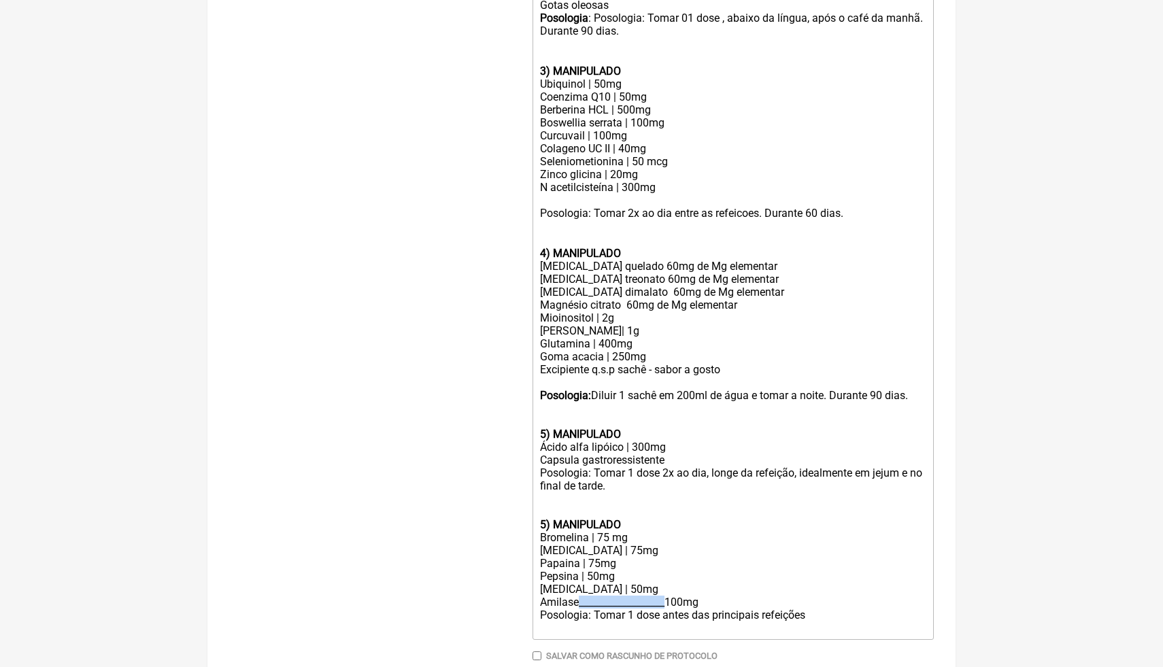
drag, startPoint x: 682, startPoint y: 600, endPoint x: 581, endPoint y: 601, distance: 101.4
click at [581, 601] on div "Amilase__________________100mg" at bounding box center [733, 602] width 386 height 13
click at [672, 578] on div "Pepsina | 50mg" at bounding box center [733, 576] width 386 height 13
drag, startPoint x: 638, startPoint y: 518, endPoint x: 560, endPoint y: 513, distance: 77.8
click at [560, 514] on div "Posologia: Tomar 1 dose 2x ao dia, longe da refeição, idealmente em jejum e no …" at bounding box center [733, 499] width 386 height 65
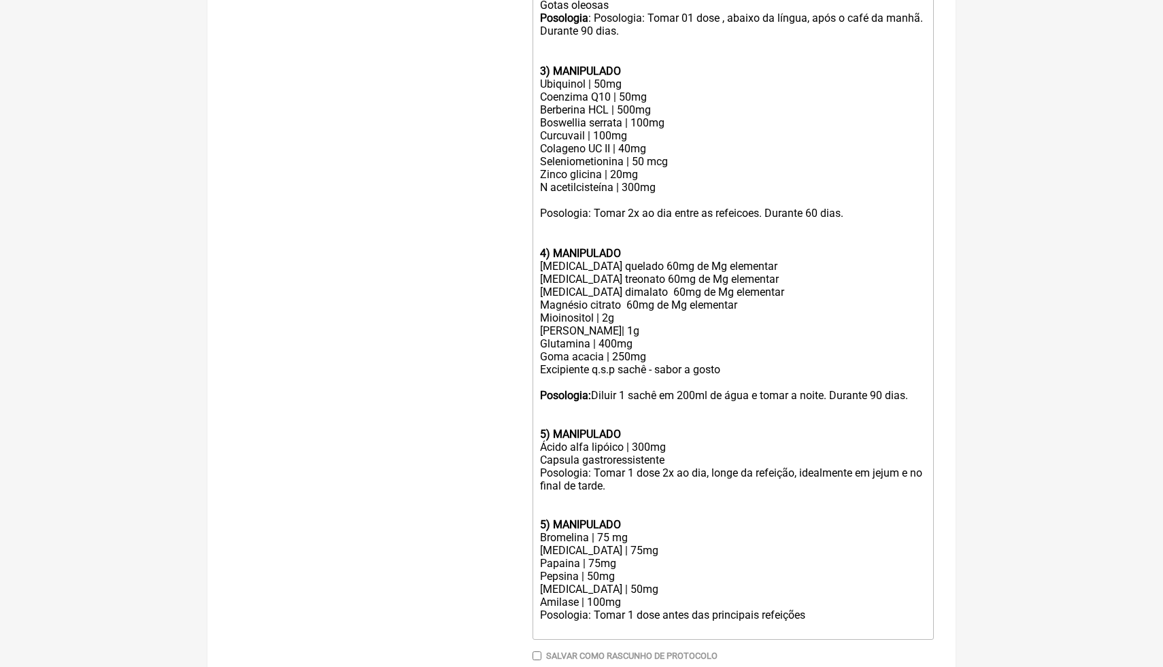
click at [828, 624] on div at bounding box center [733, 628] width 386 height 13
click at [826, 622] on div at bounding box center [733, 628] width 386 height 13
click at [825, 616] on div "Posologia: Tomar 1 dose antes das principais refeições" at bounding box center [733, 615] width 386 height 13
click at [548, 520] on strong "5) MANIPULADO" at bounding box center [580, 524] width 81 height 13
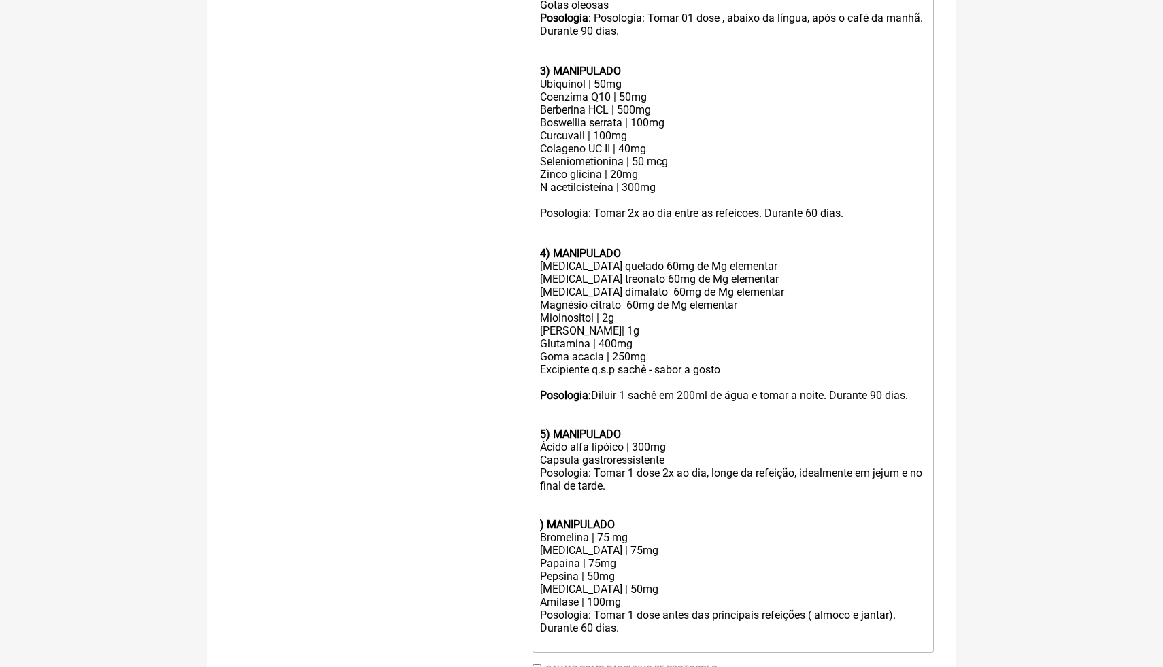
type trix-editor "<div><strong>1) PRODUTO PRONTO</strong></div><div>Ômega 3 | 1000mg</div><div><s…"
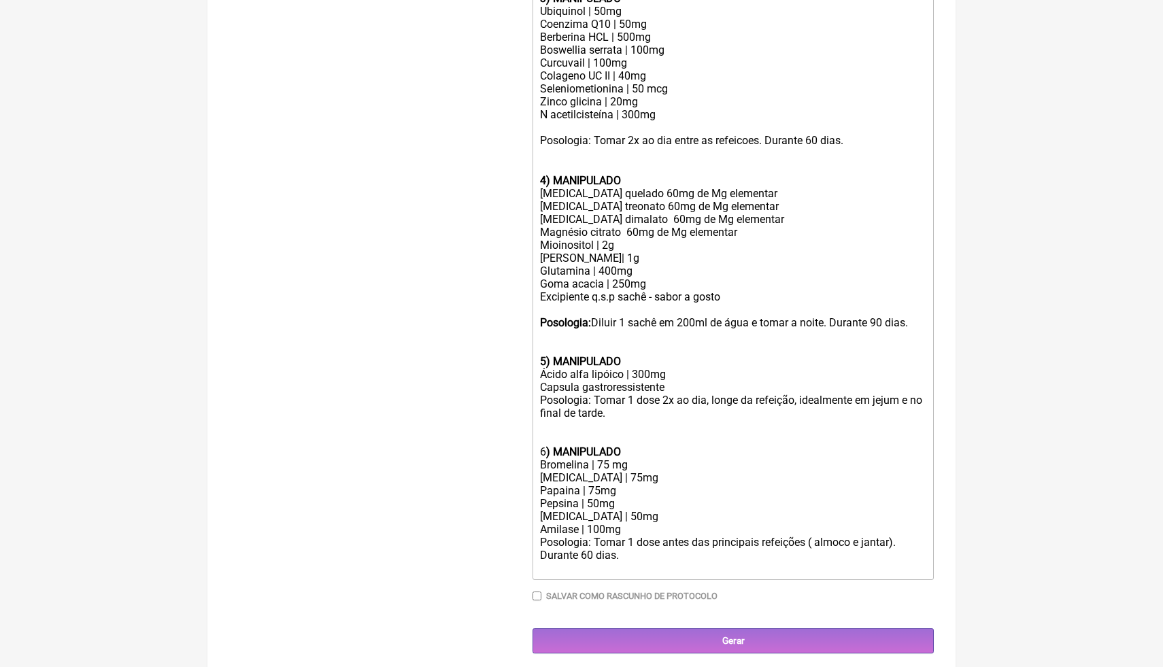
scroll to position [740, 0]
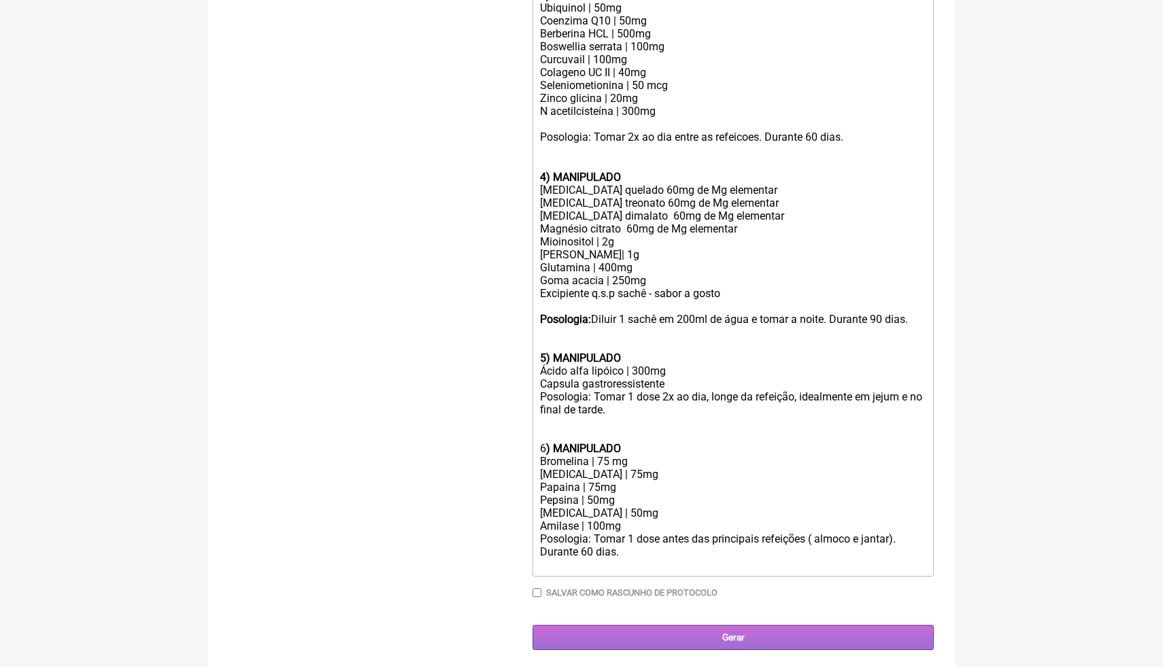
click at [674, 635] on input "Gerar" at bounding box center [733, 637] width 401 height 25
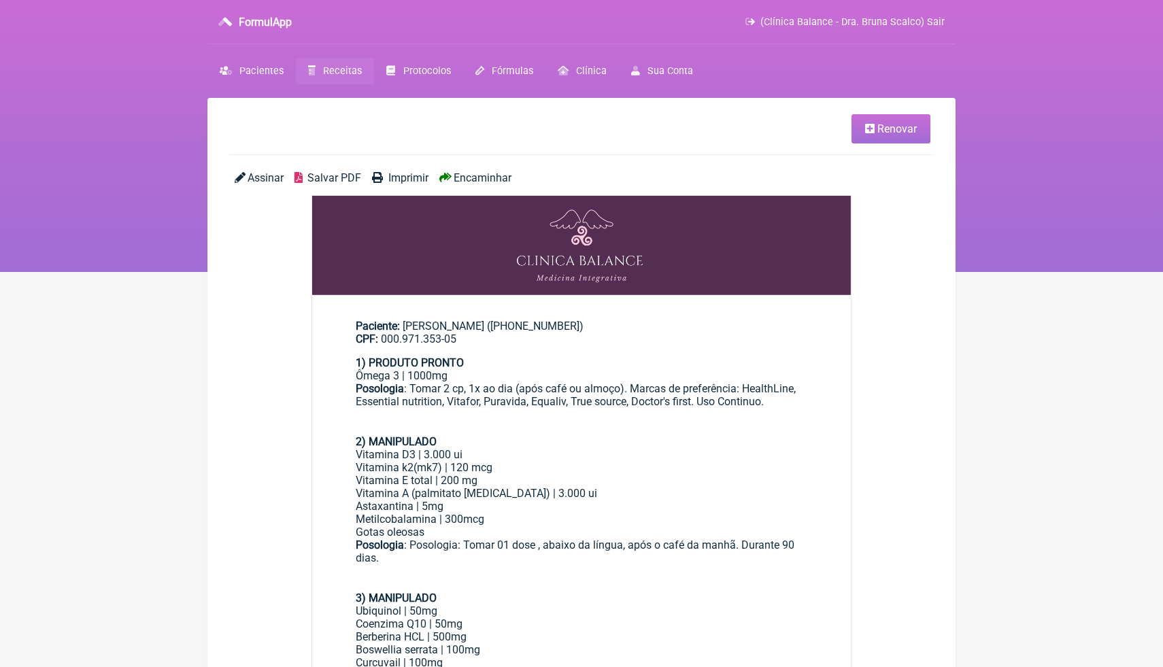
click at [330, 181] on span "Salvar PDF" at bounding box center [335, 177] width 54 height 13
